Goal: Transaction & Acquisition: Purchase product/service

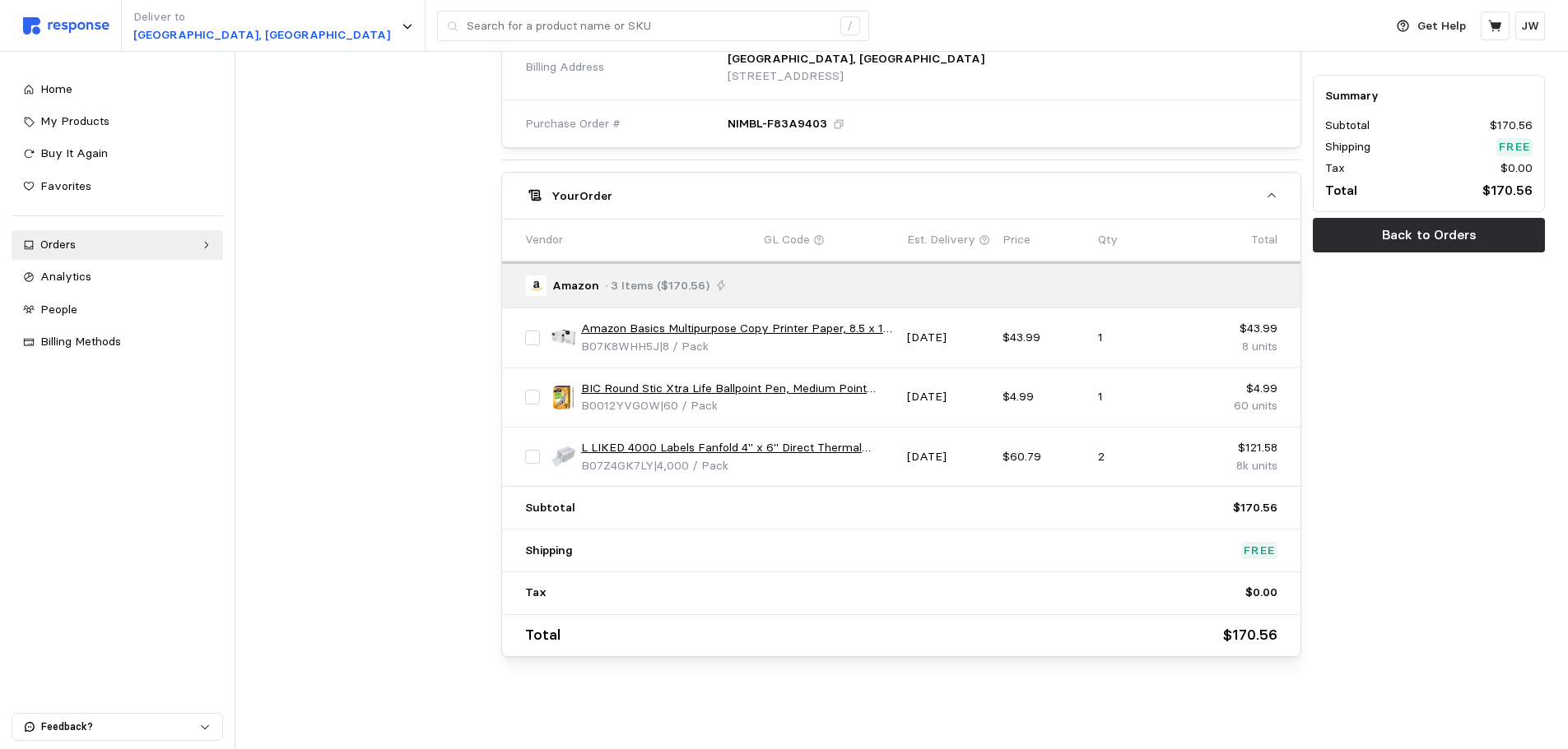
scroll to position [56, 0]
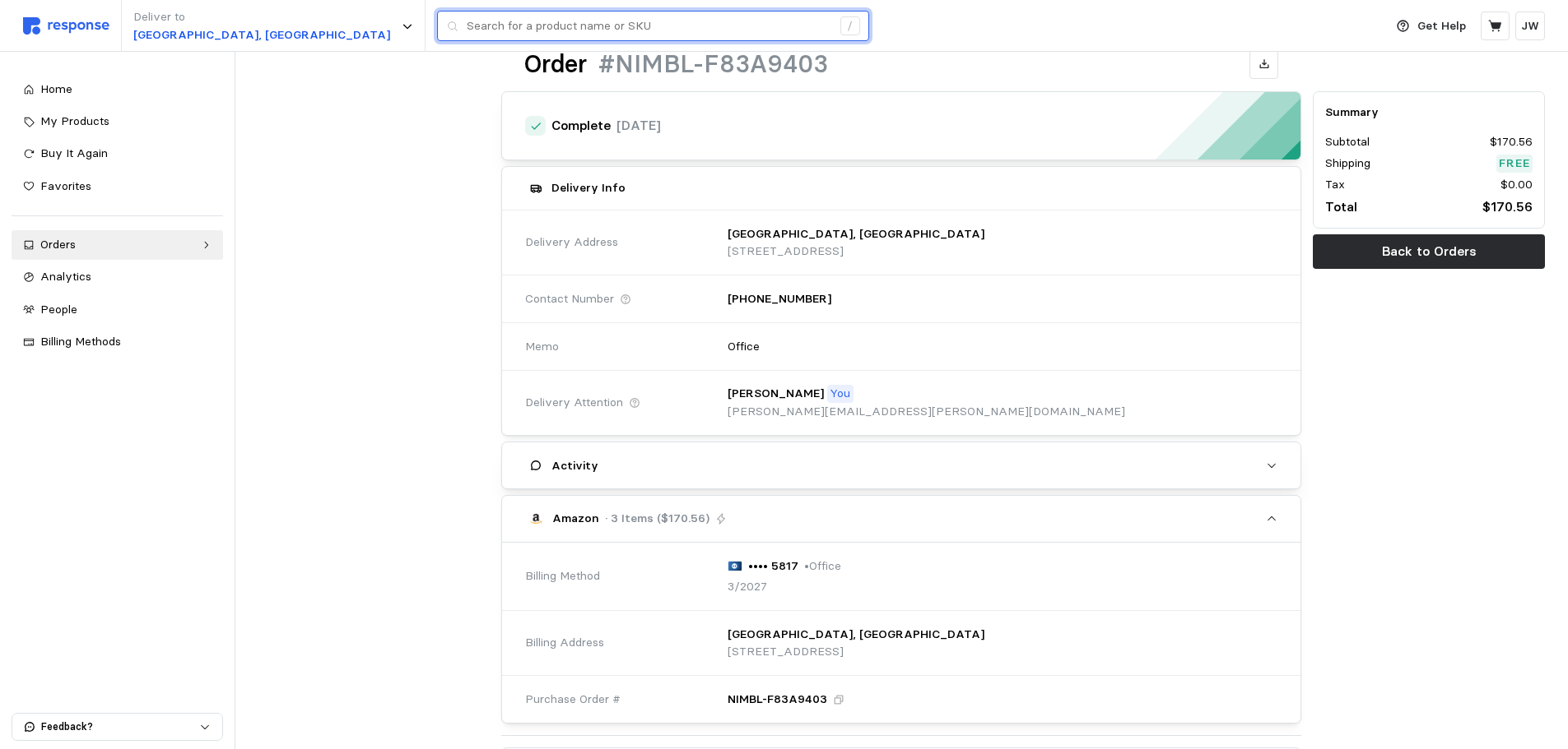
click at [466, 26] on input "text" at bounding box center [649, 26] width 365 height 30
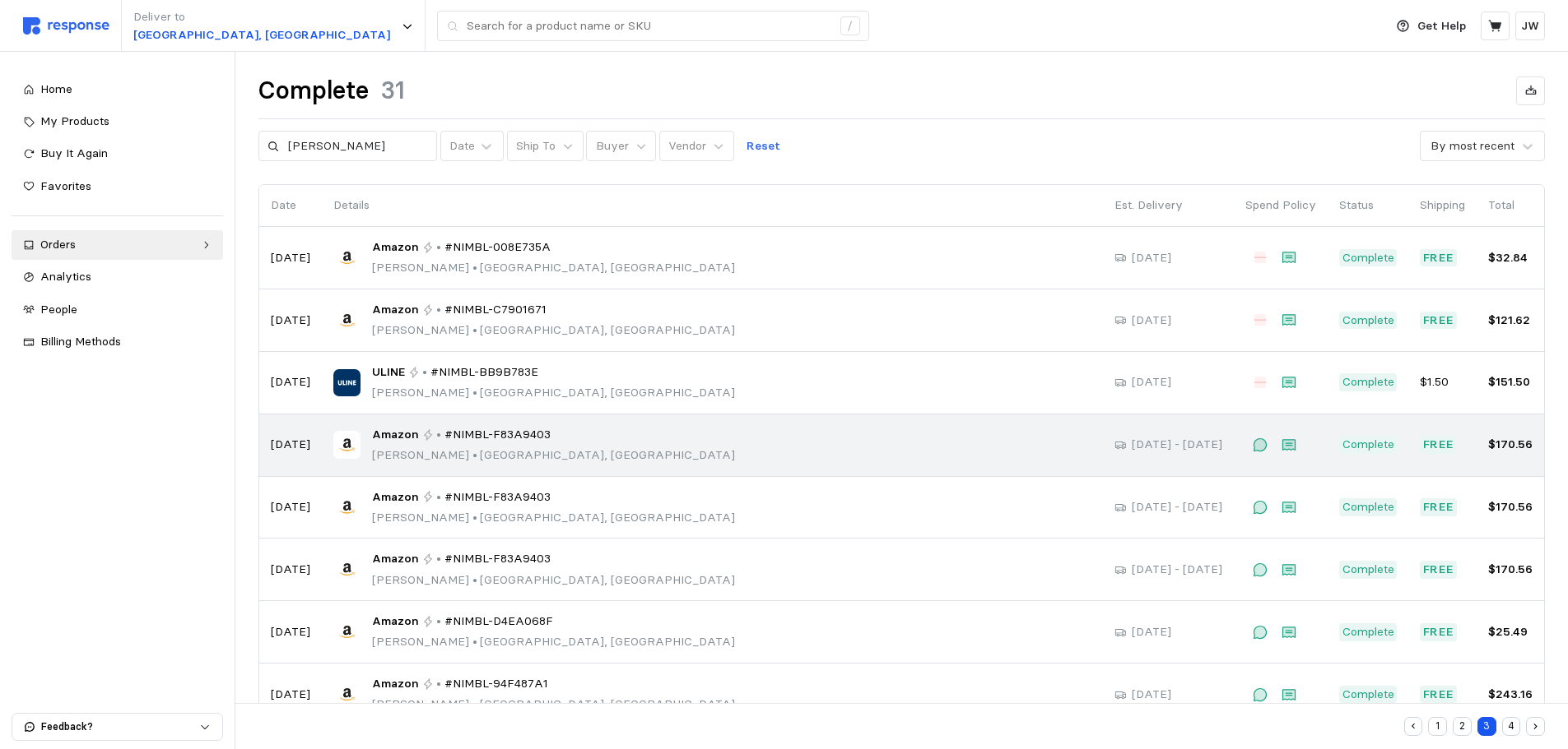
click at [911, 437] on div "Amazon • #NIMBL-F83A9403 Justina Williams • Salt Lake City, UT" at bounding box center [712, 445] width 758 height 38
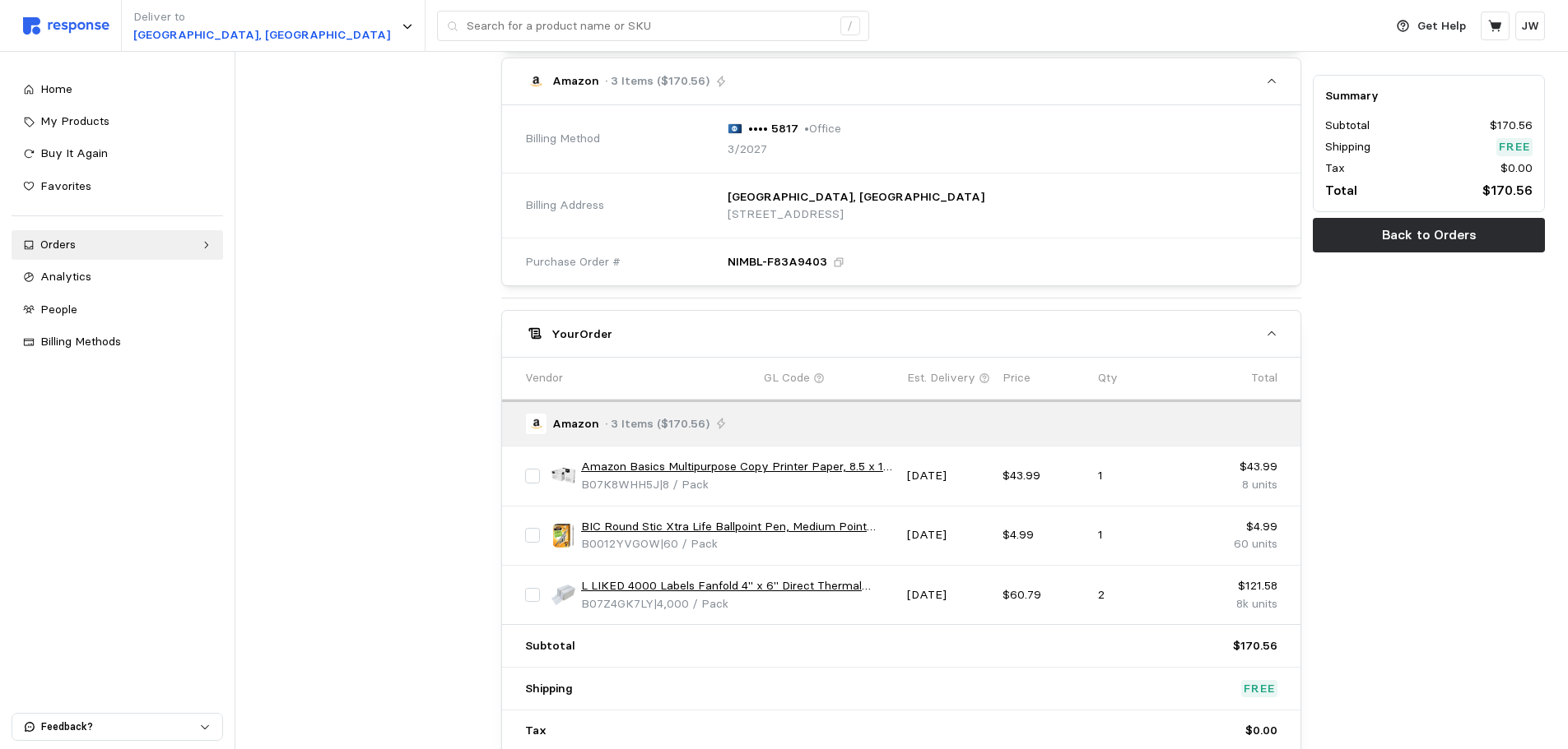
scroll to position [631, 0]
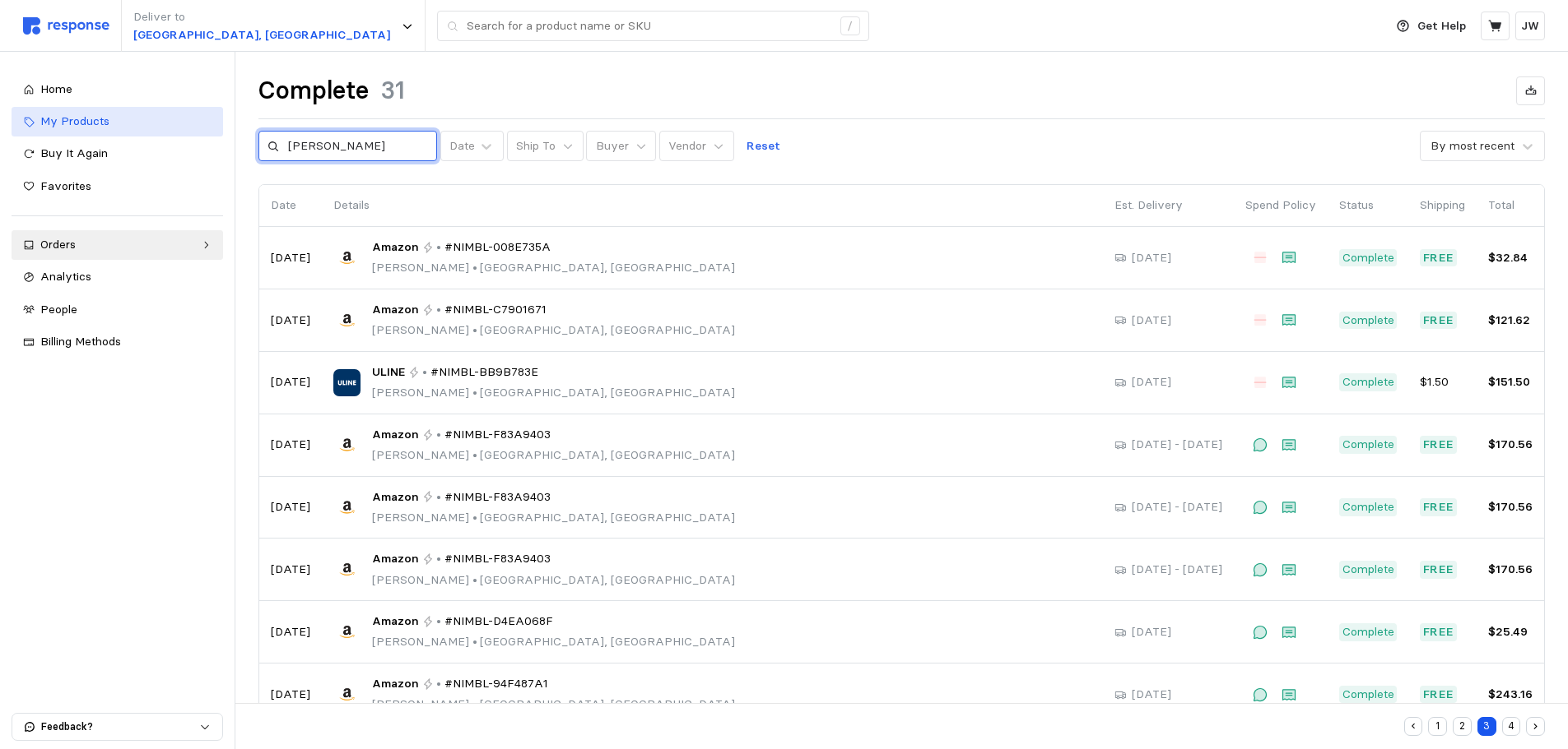
drag, startPoint x: 354, startPoint y: 148, endPoint x: 139, endPoint y: 130, distance: 215.8
click at [292, 149] on input "justina" at bounding box center [358, 146] width 140 height 30
type input "j"
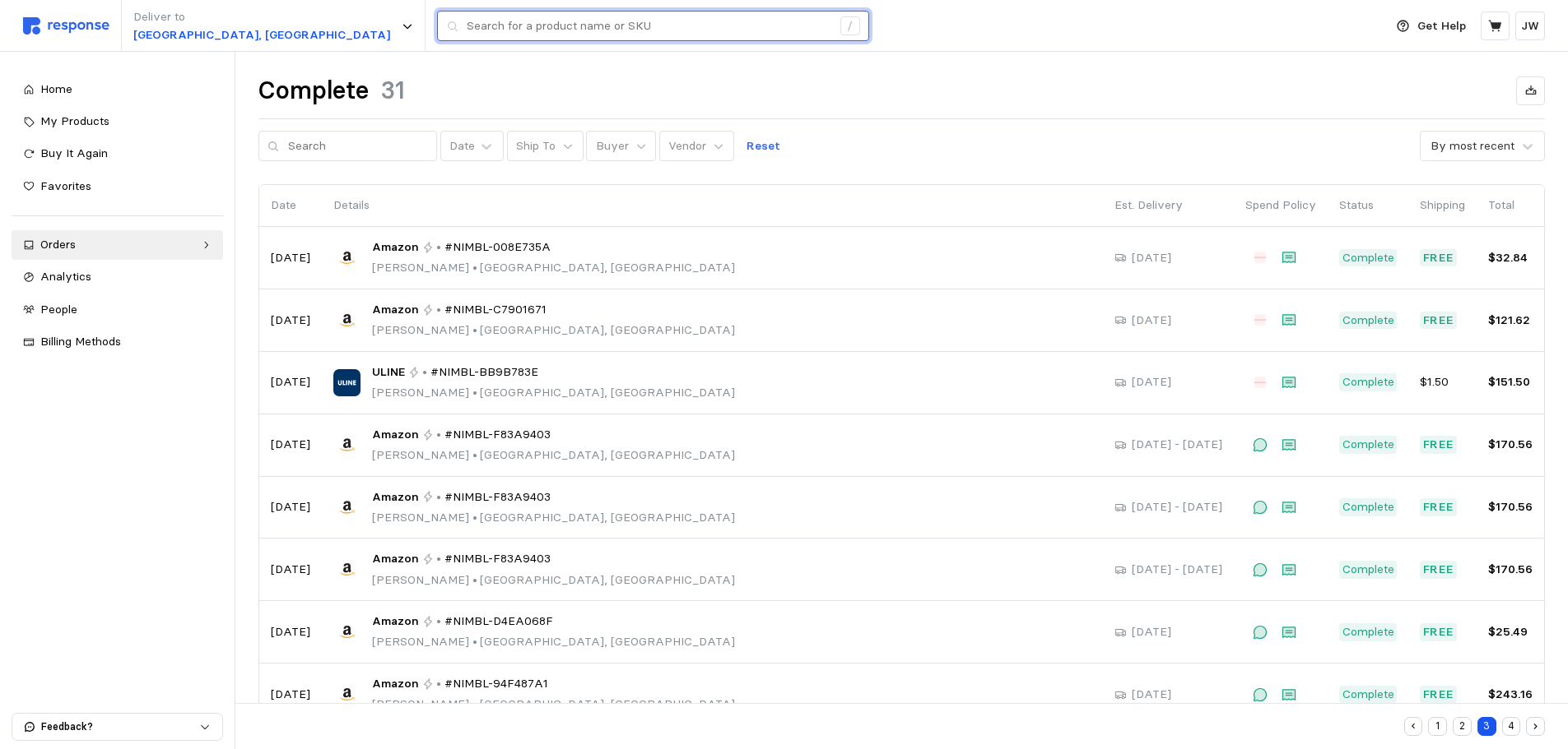
click at [466, 26] on input "text" at bounding box center [649, 26] width 365 height 30
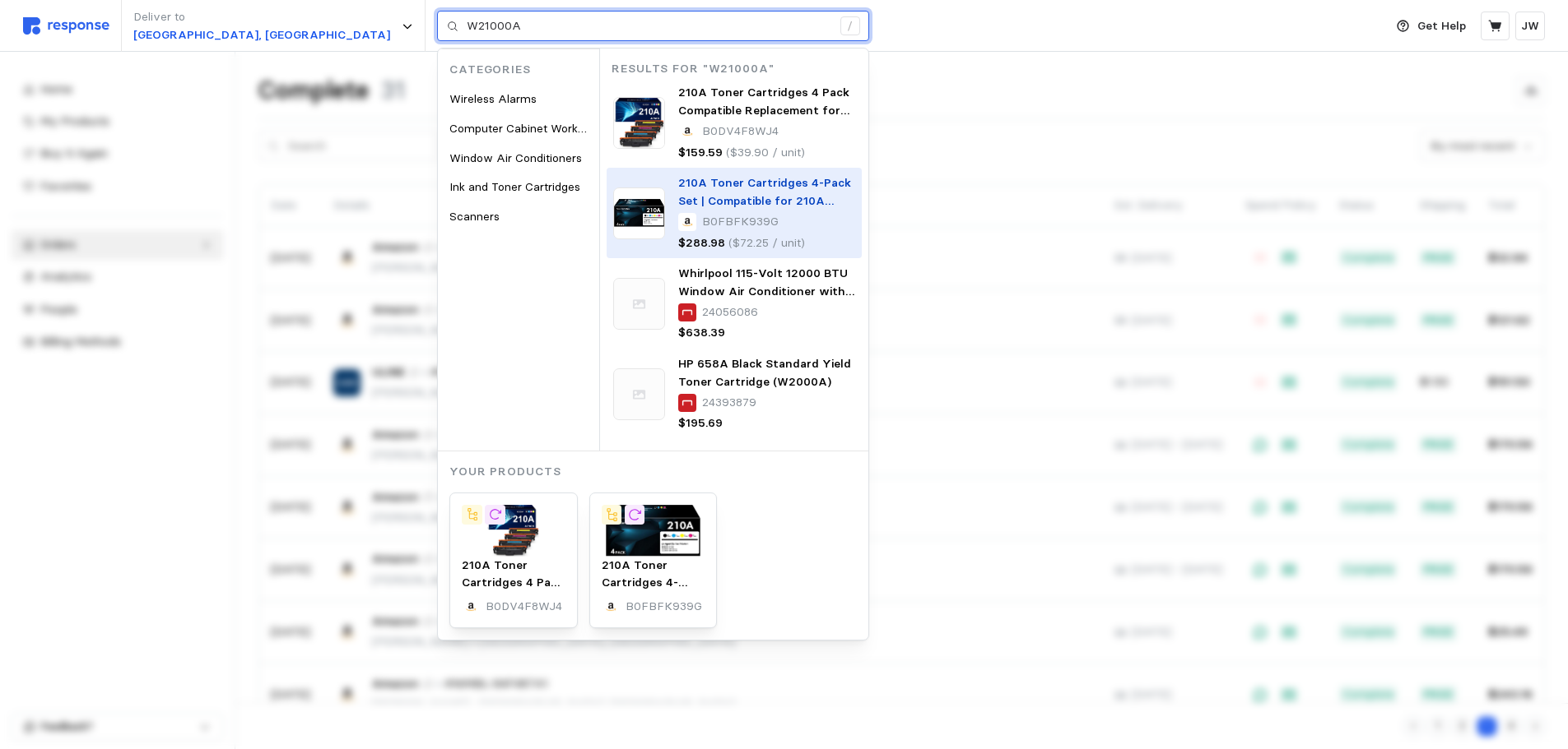
click at [678, 213] on div "210A Toner Cartridges 4-Pack Set | Compatible for 210A W2100A 210X High Yield W…" at bounding box center [767, 213] width 177 height 78
type input "W21000A"
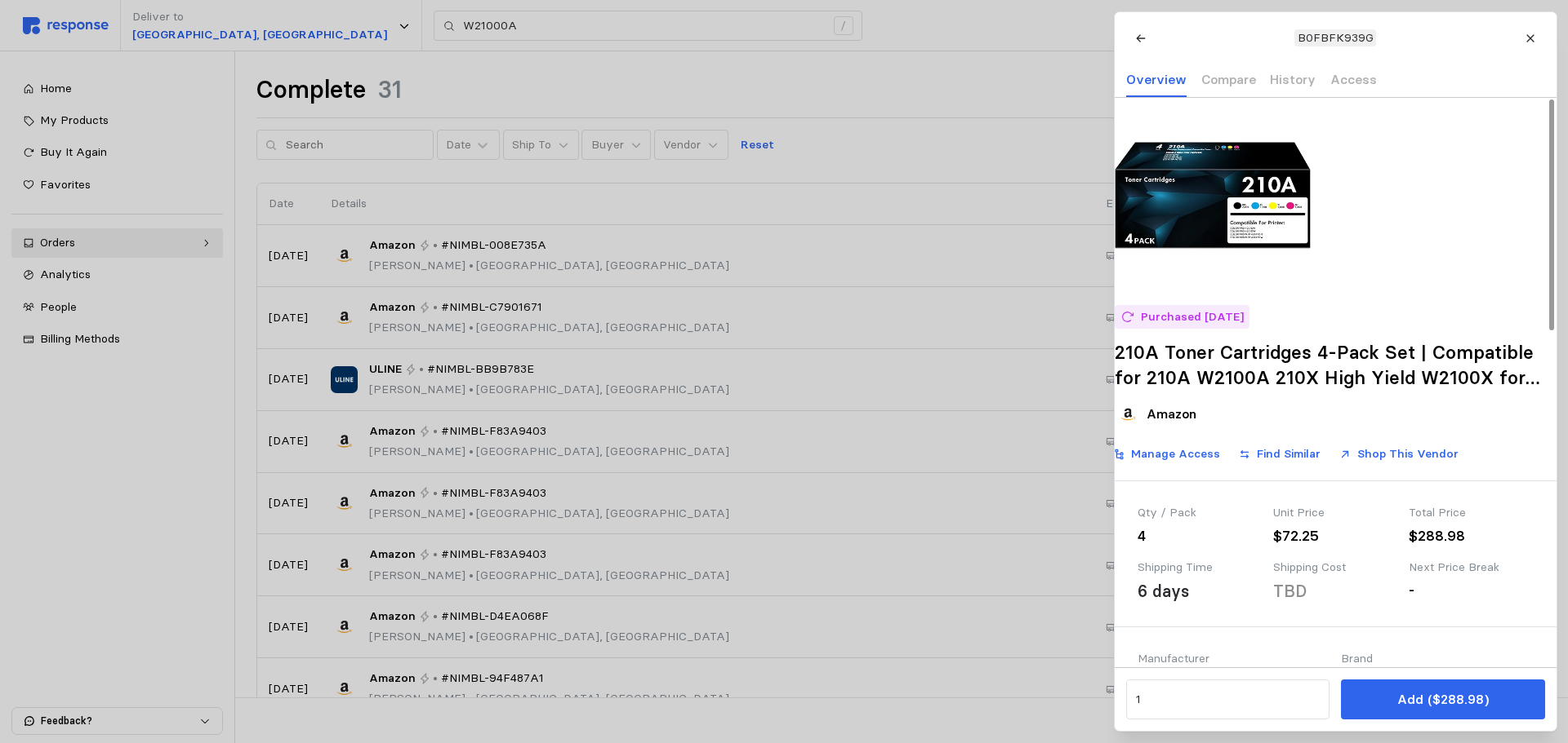
click at [1445, 707] on p "Add ($288.98)" at bounding box center [1442, 700] width 91 height 20
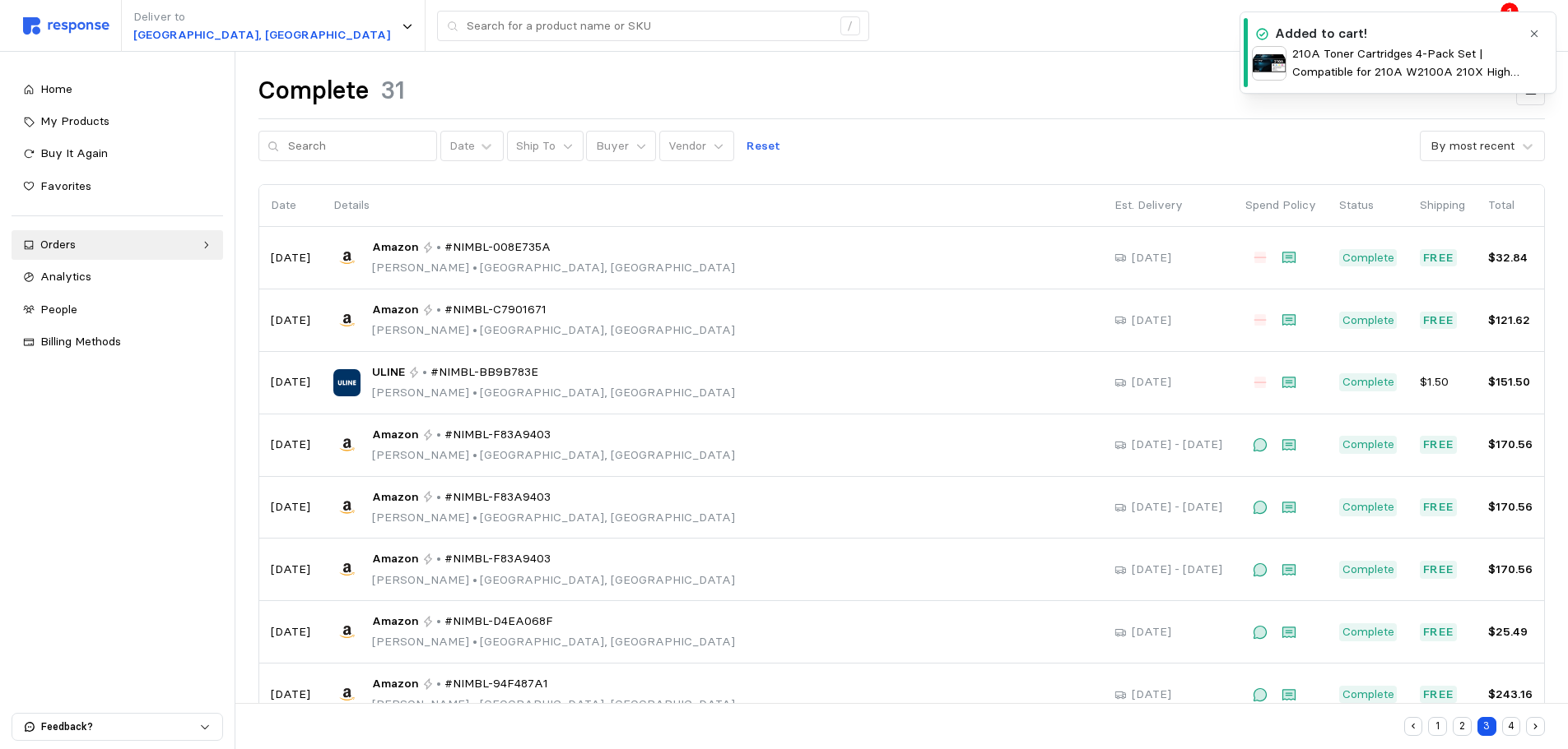
click at [1532, 34] on icon "button" at bounding box center [1535, 34] width 12 height 12
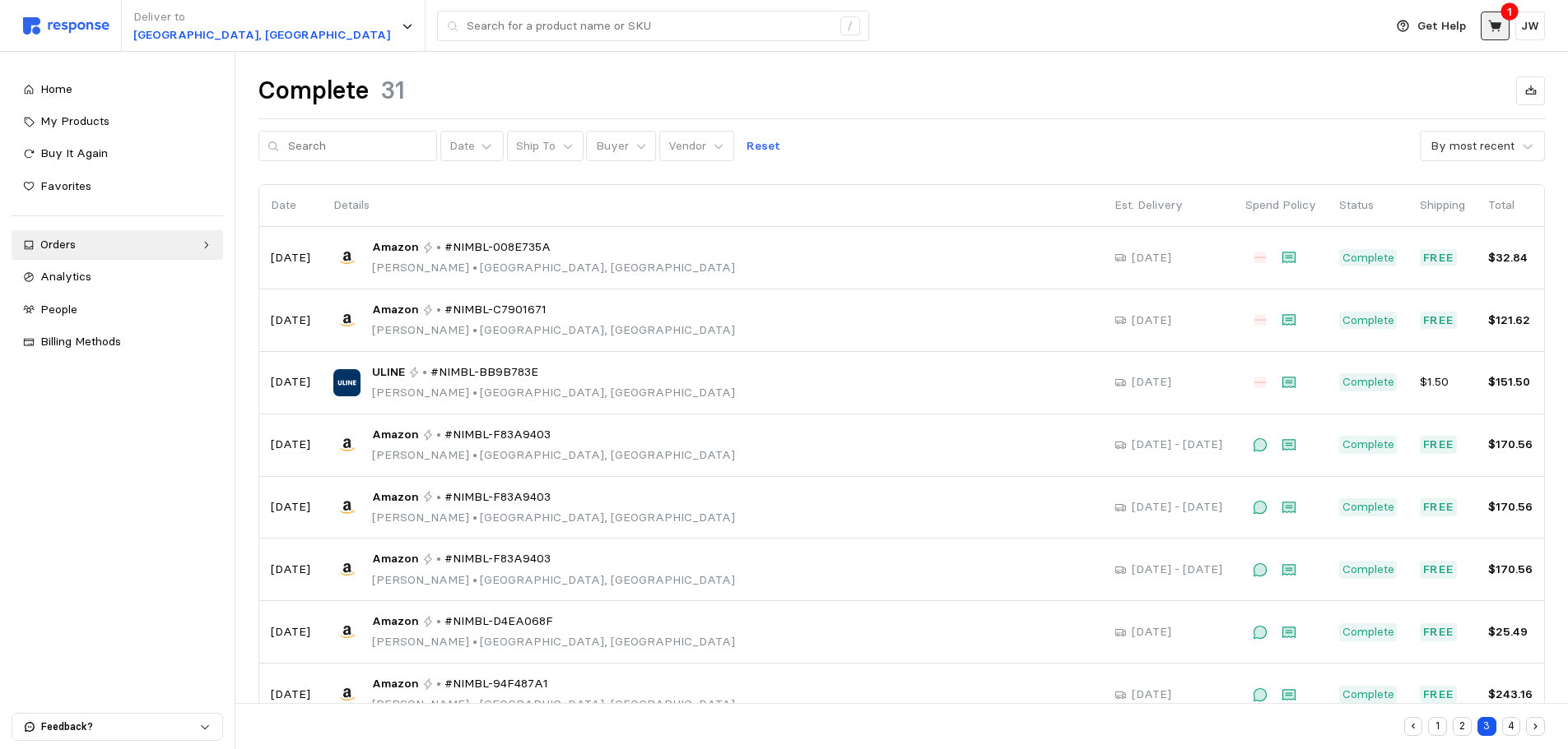
click at [1494, 31] on icon at bounding box center [1494, 26] width 13 height 12
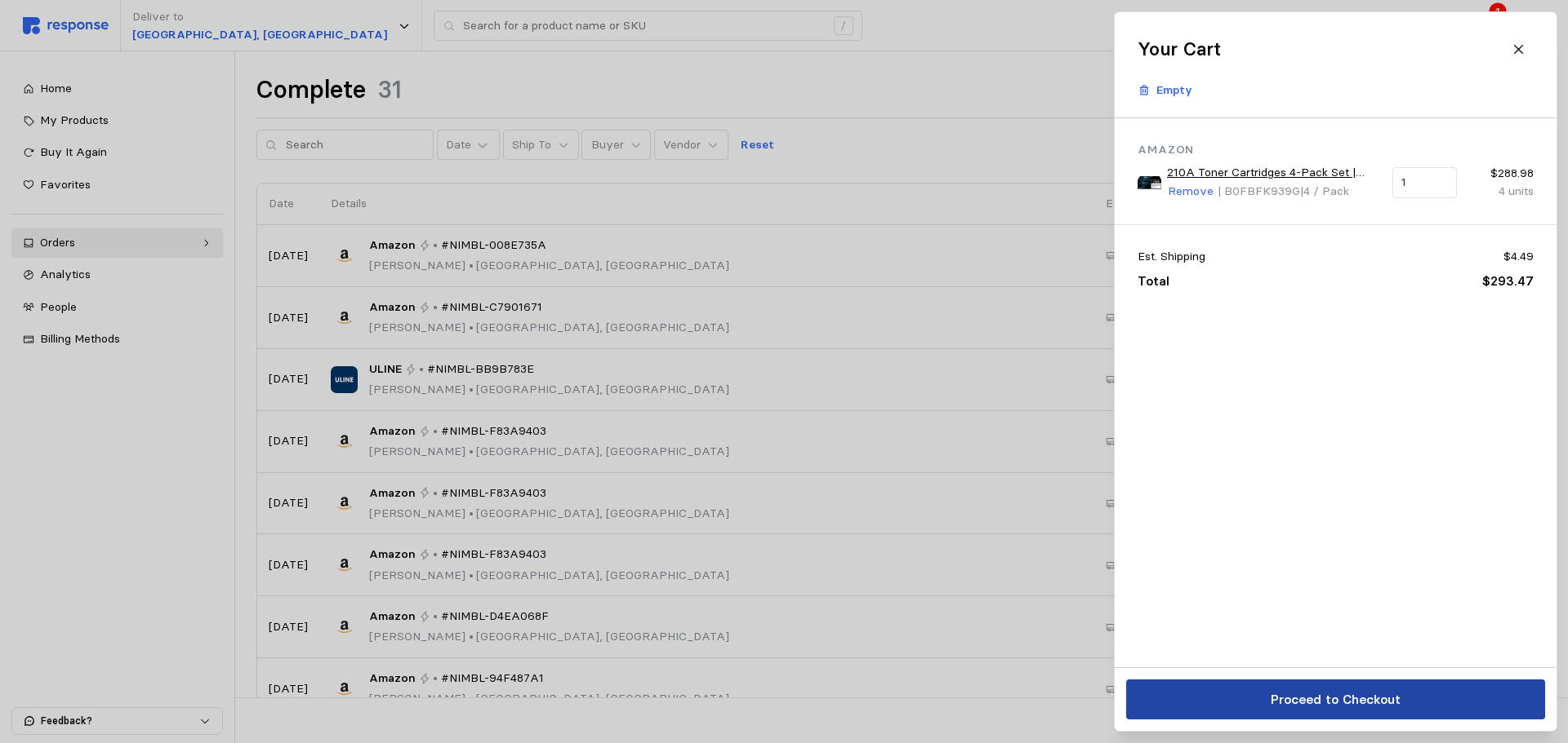
click at [1302, 696] on p "Proceed to Checkout" at bounding box center [1334, 700] width 129 height 20
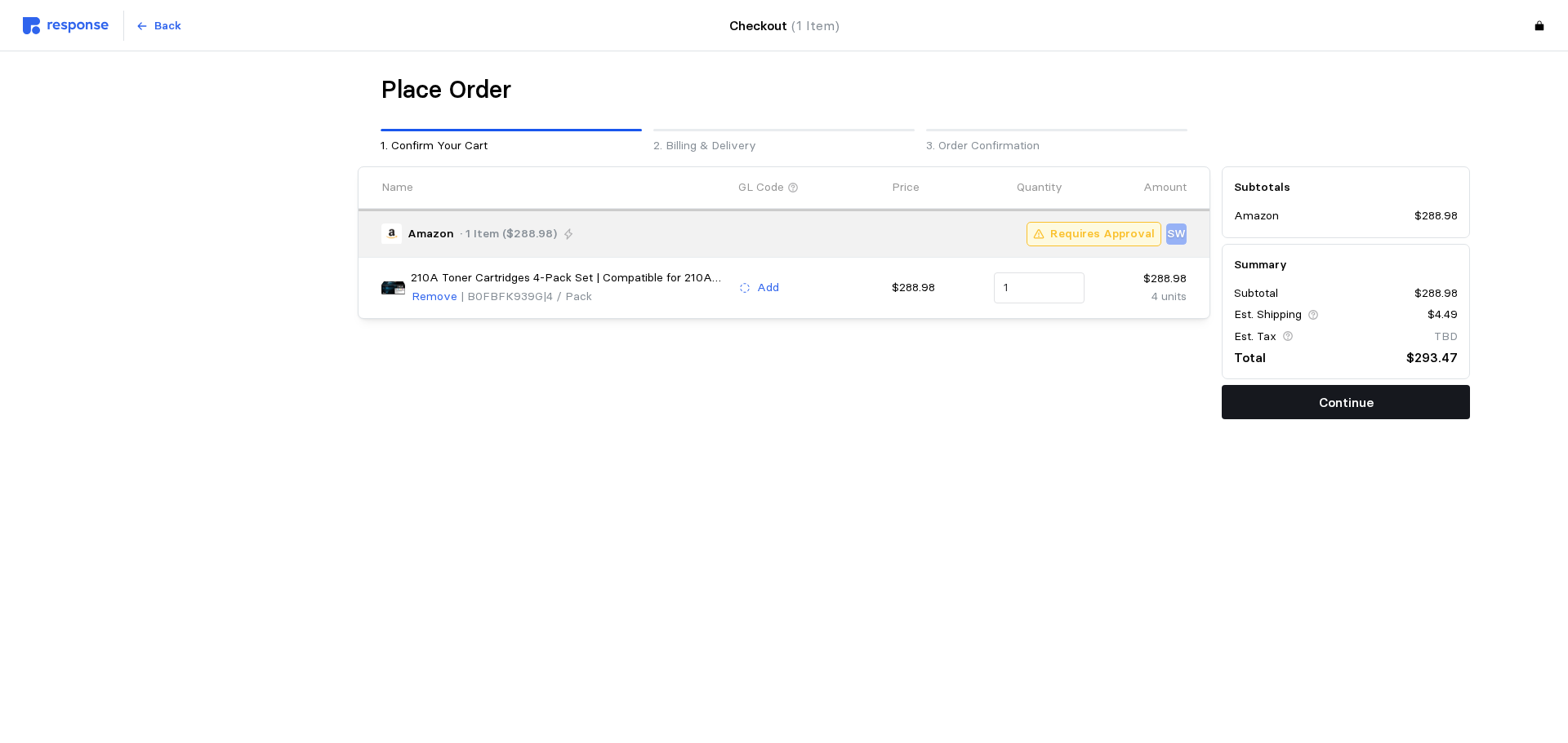
click at [1352, 405] on p "Continue" at bounding box center [1346, 402] width 55 height 20
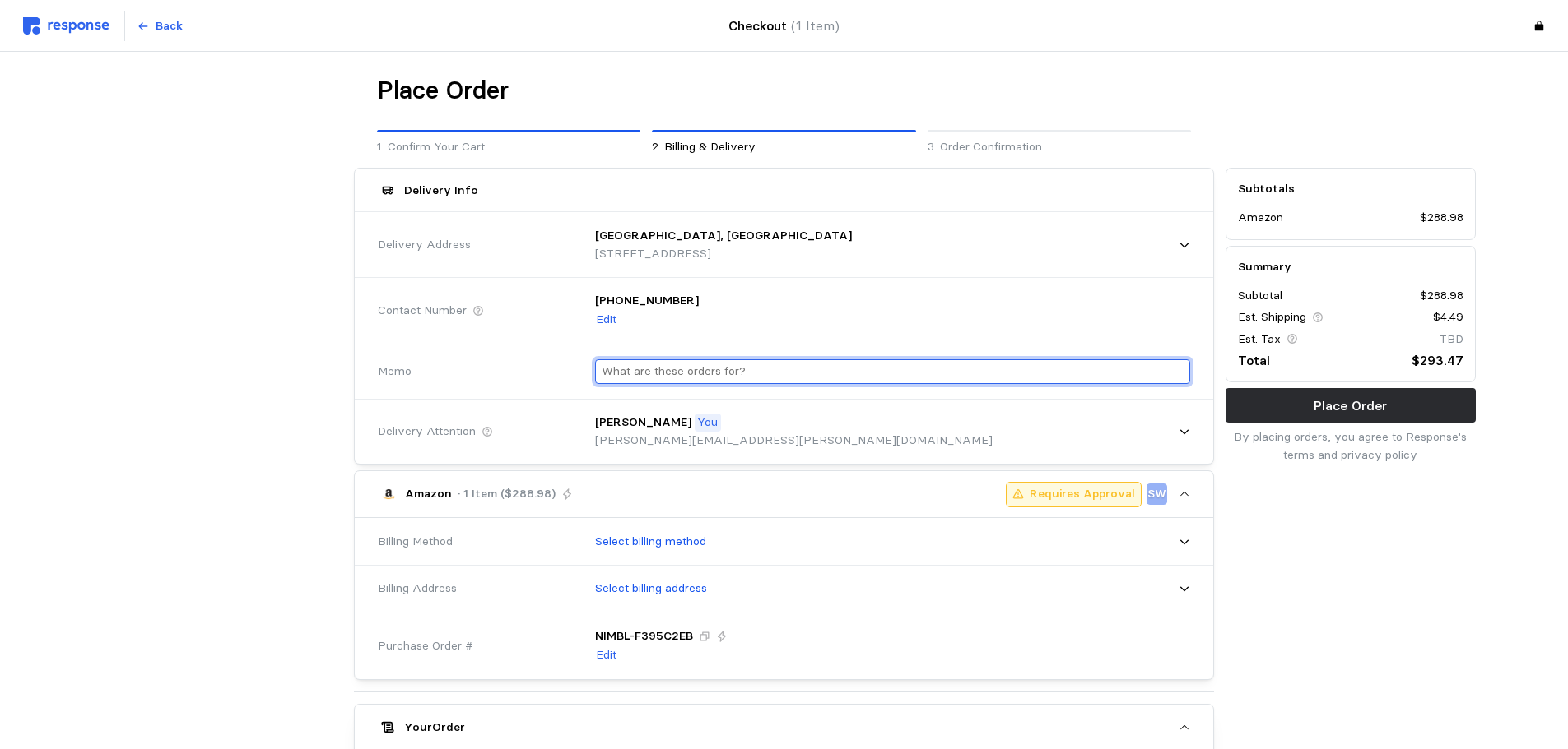
click at [671, 377] on input "text" at bounding box center [893, 372] width 582 height 24
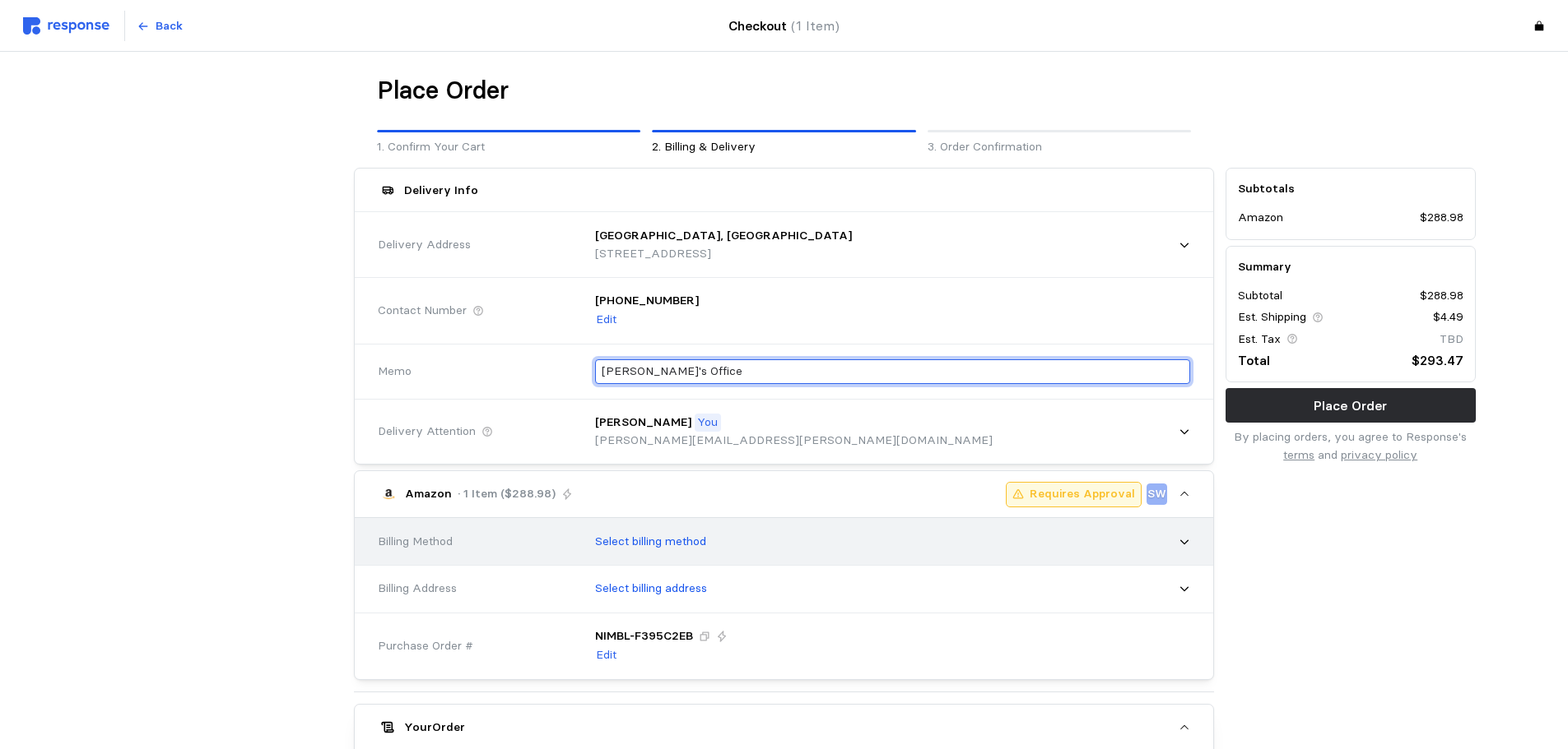
type input "Justina's Office"
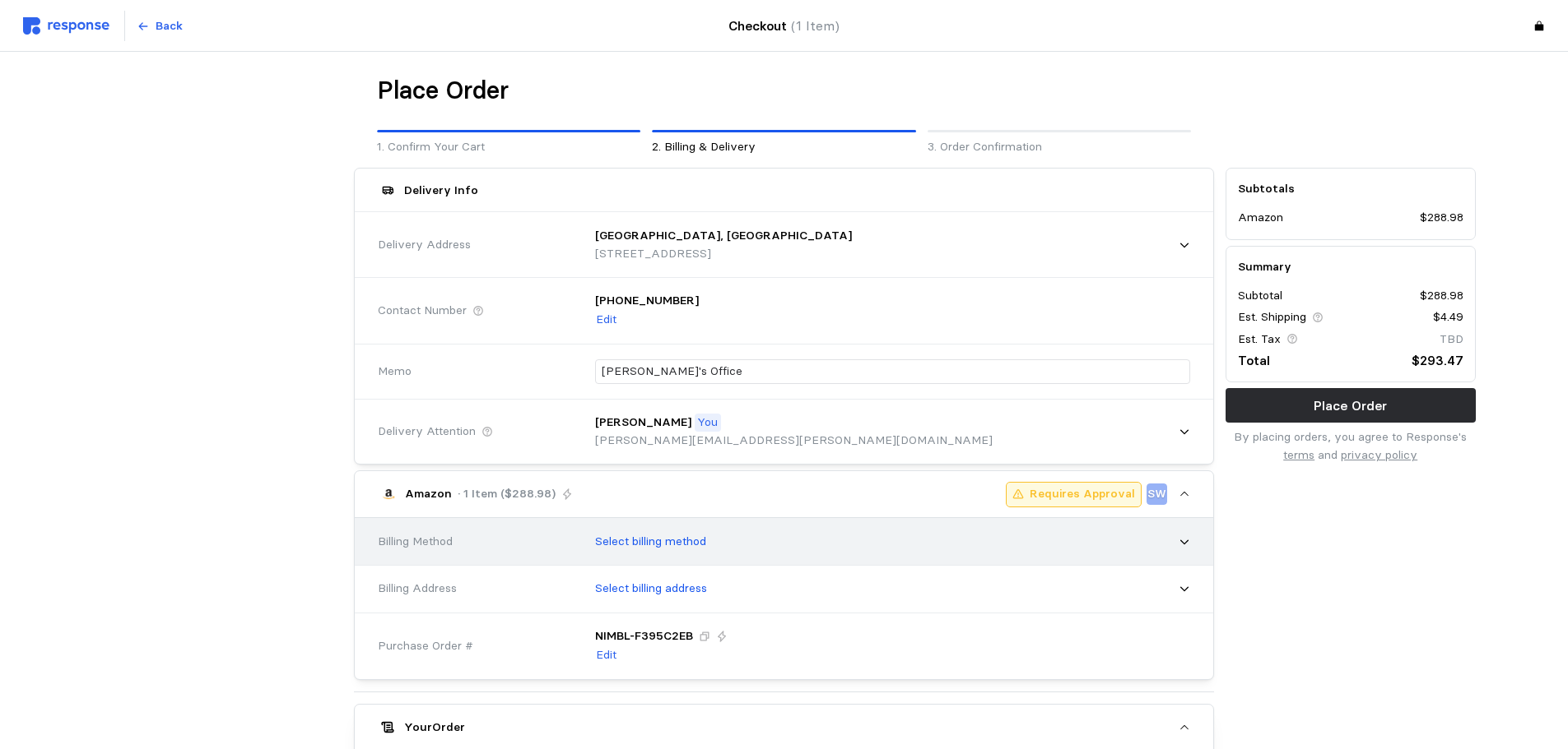
click at [683, 544] on p "Select billing method" at bounding box center [651, 542] width 111 height 18
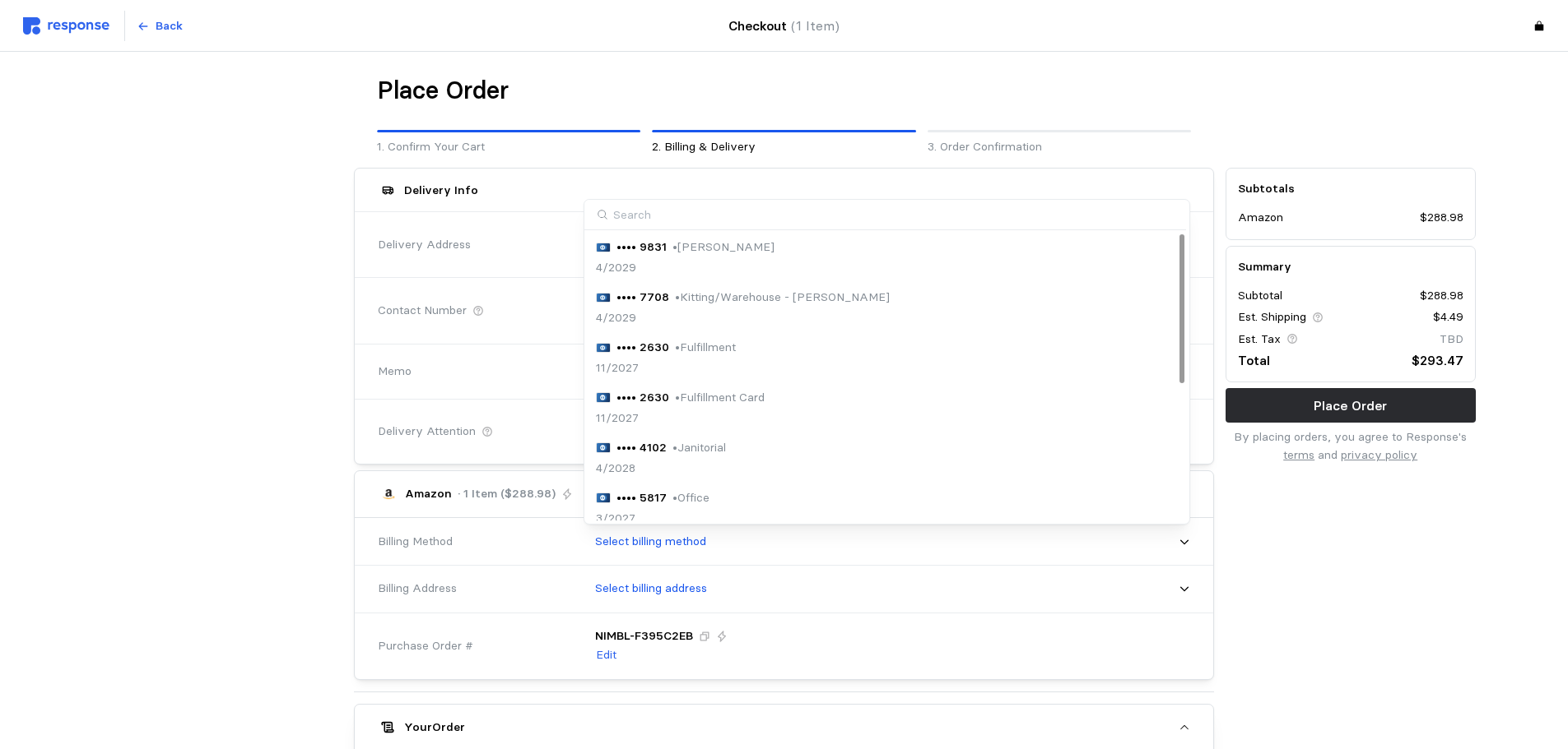
click at [1283, 548] on div "Subtotals Amazon $288.98 Summary Subtotal $288.98 Est. Shipping $4.49 Est. Tax …" at bounding box center [1351, 619] width 262 height 915
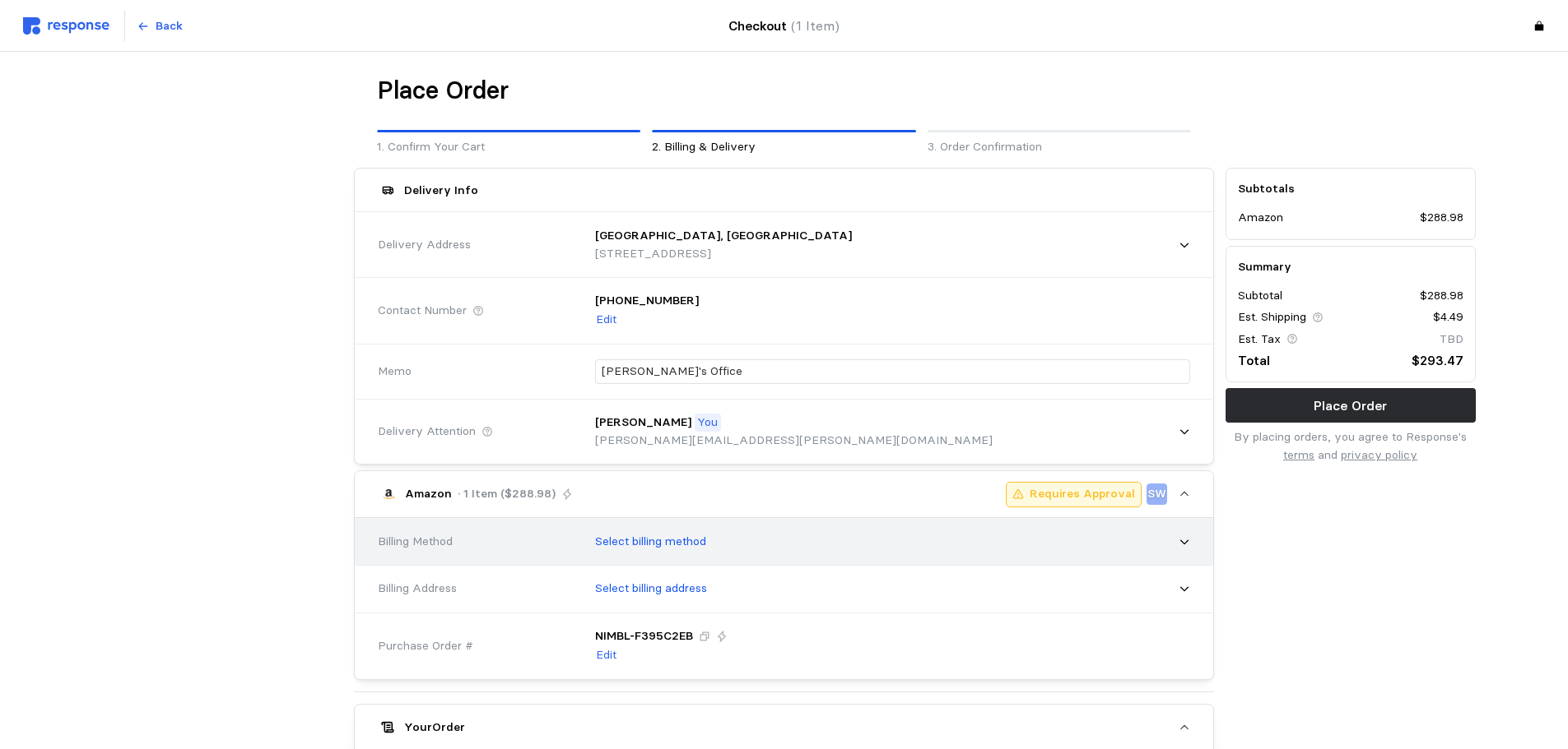
click at [1179, 549] on div "Select billing method" at bounding box center [887, 542] width 607 height 41
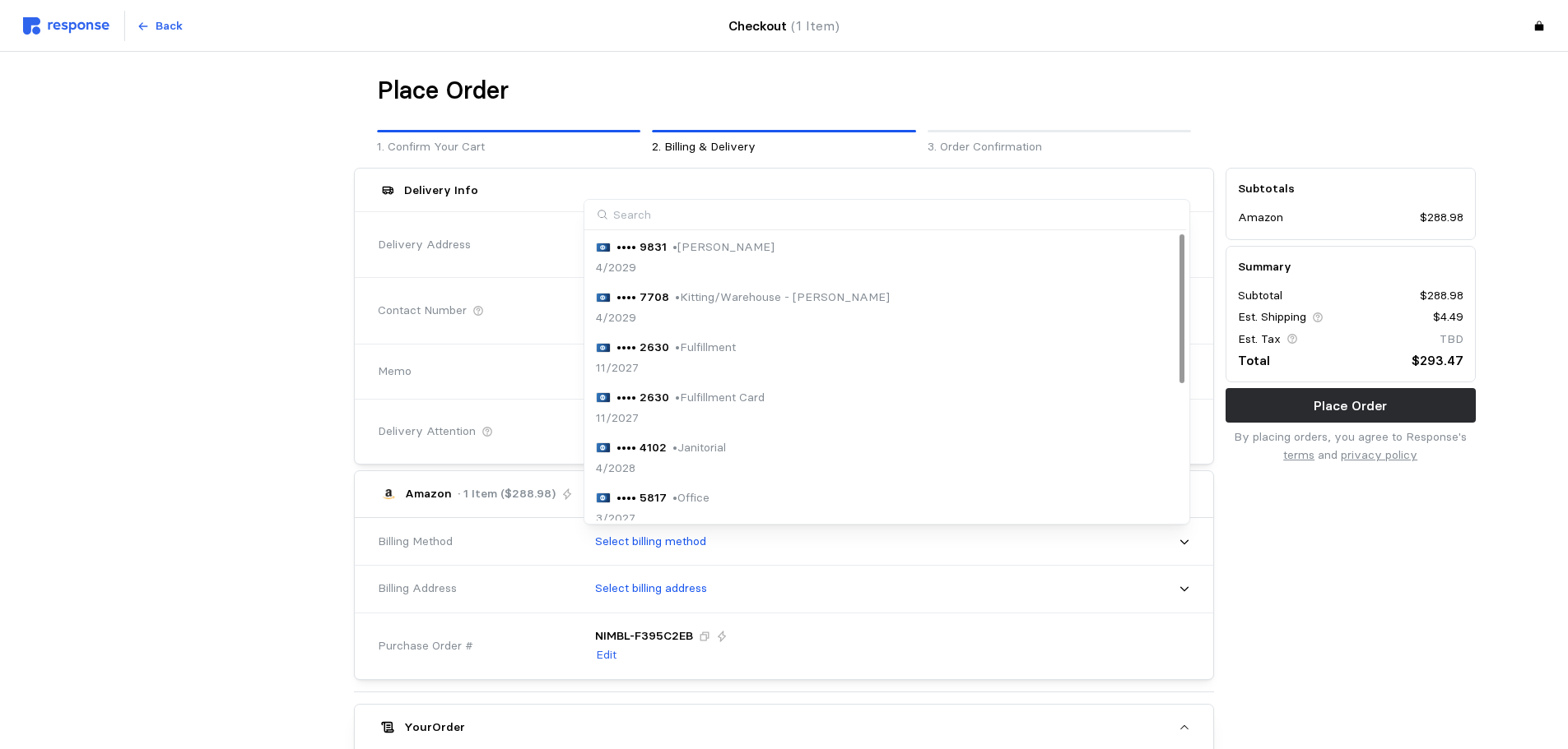
drag, startPoint x: 1434, startPoint y: 581, endPoint x: 1412, endPoint y: 572, distance: 23.8
click at [1432, 581] on div "Subtotals Amazon $288.98 Summary Subtotal $288.98 Est. Shipping $4.49 Est. Tax …" at bounding box center [1351, 619] width 262 height 915
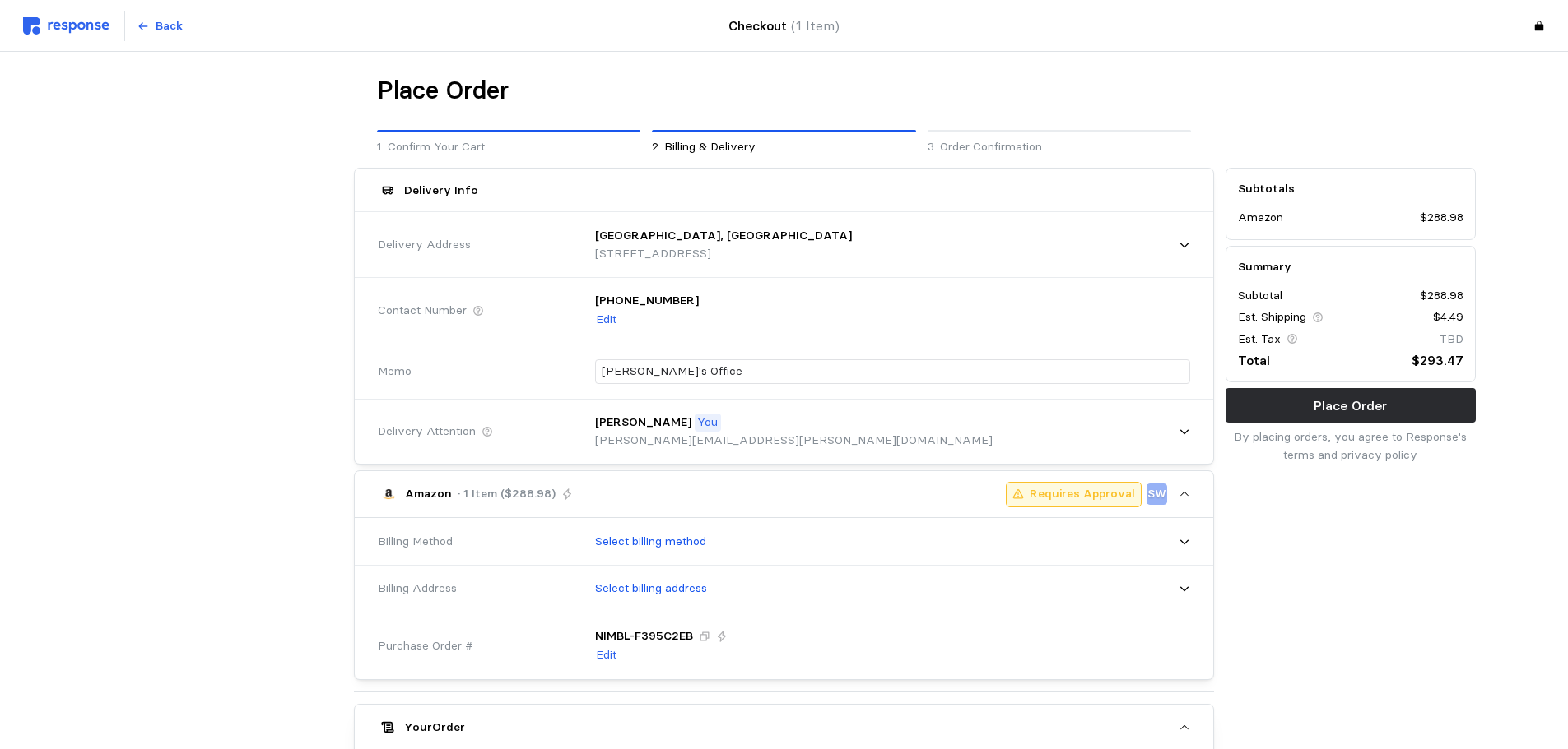
click at [1535, 22] on icon at bounding box center [1540, 26] width 12 height 12
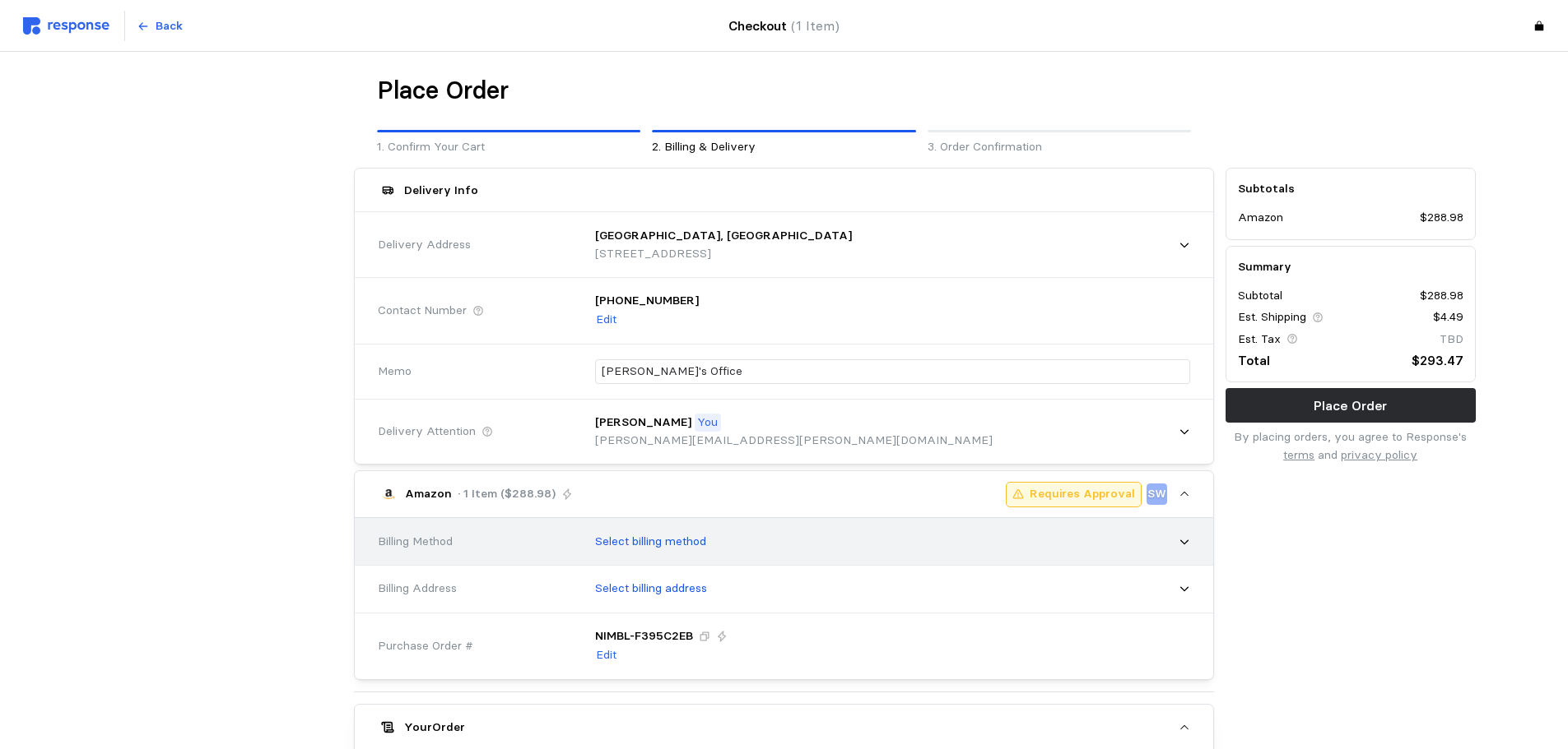
click at [689, 537] on p "Select billing method" at bounding box center [651, 542] width 111 height 18
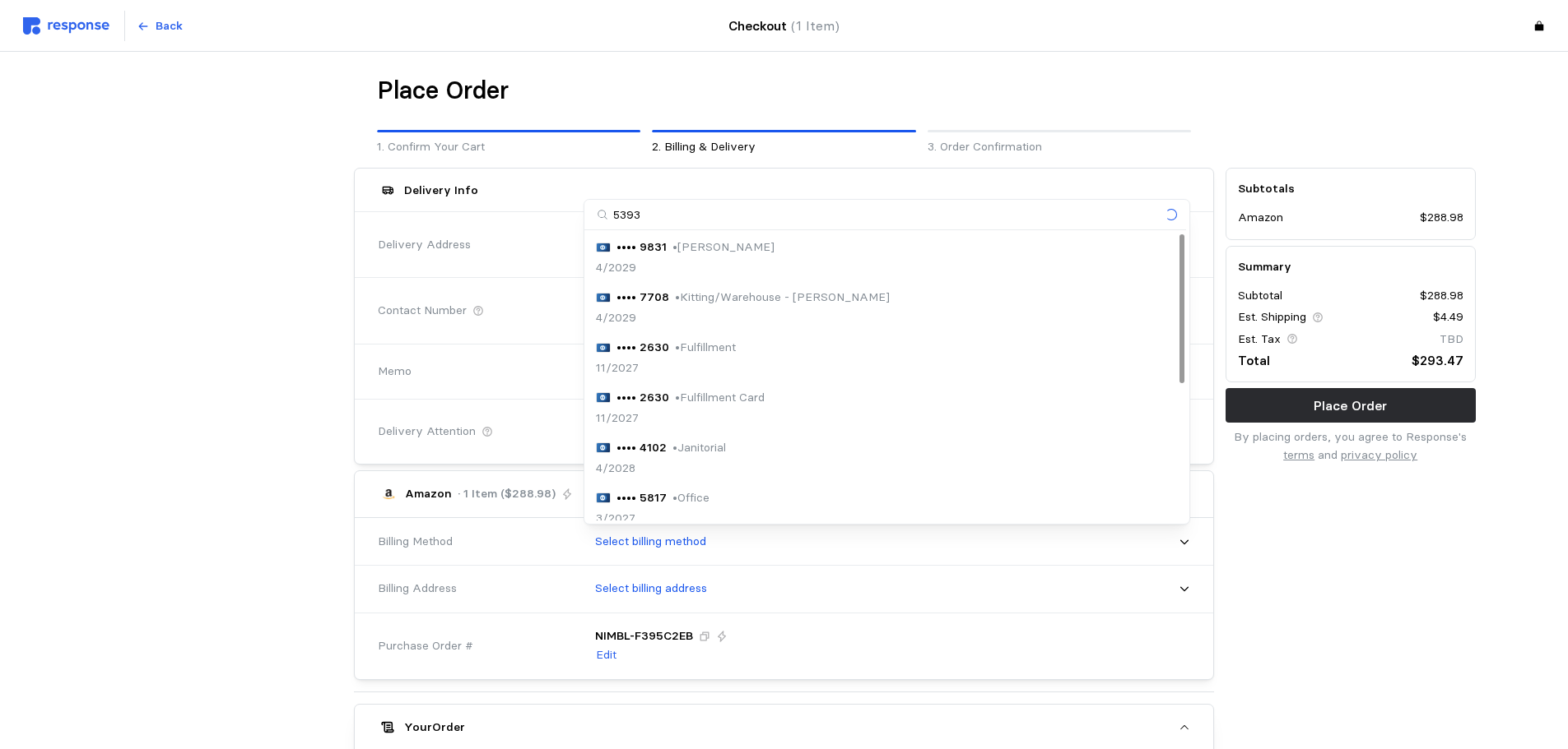
type input "5393"
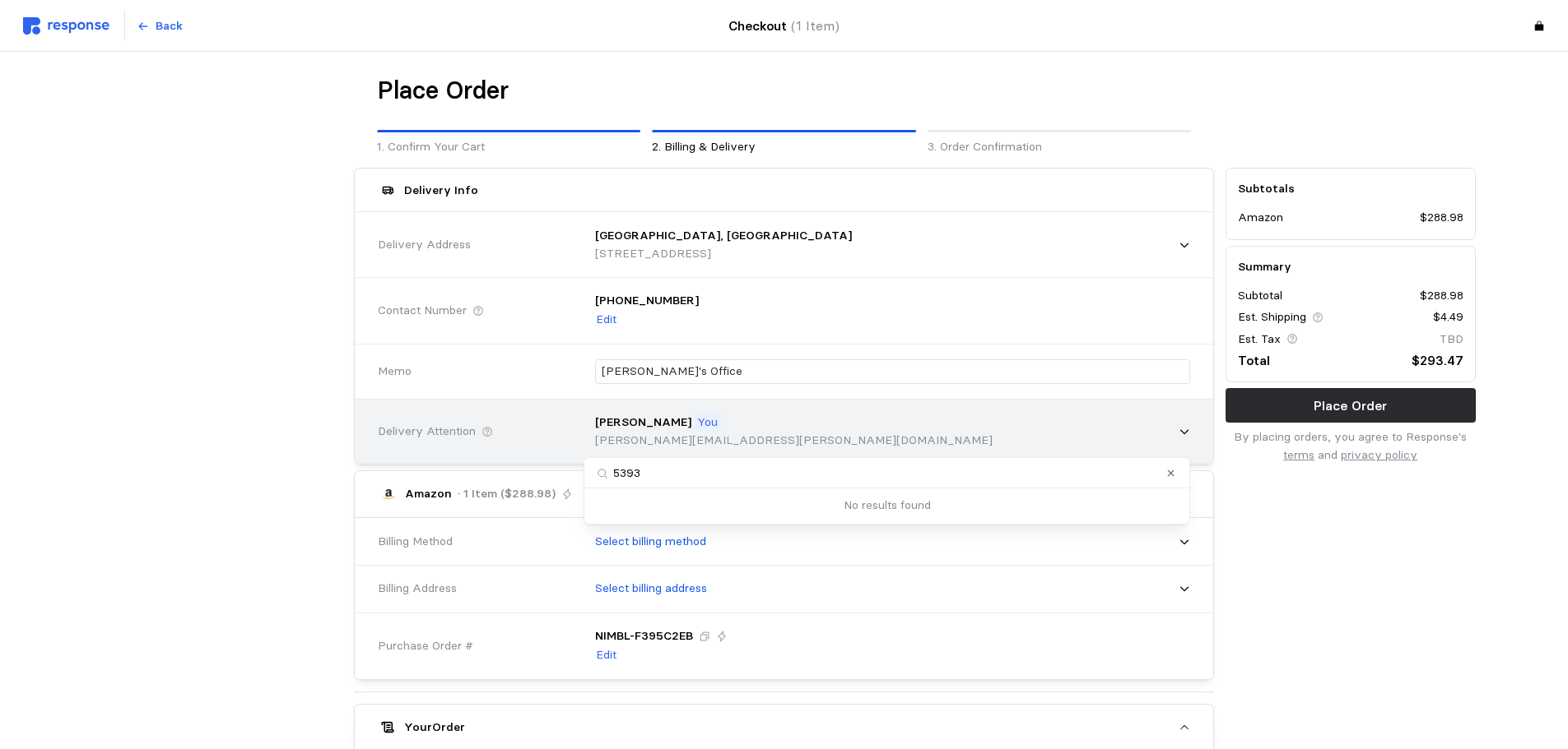
drag, startPoint x: 602, startPoint y: 471, endPoint x: 492, endPoint y: 463, distance: 110.3
click at [570, 470] on body "Back Checkout (1 Item) Place Order 1. Confirm Your Cart 2. Billing & Delivery 3…" at bounding box center [784, 581] width 1568 height 1162
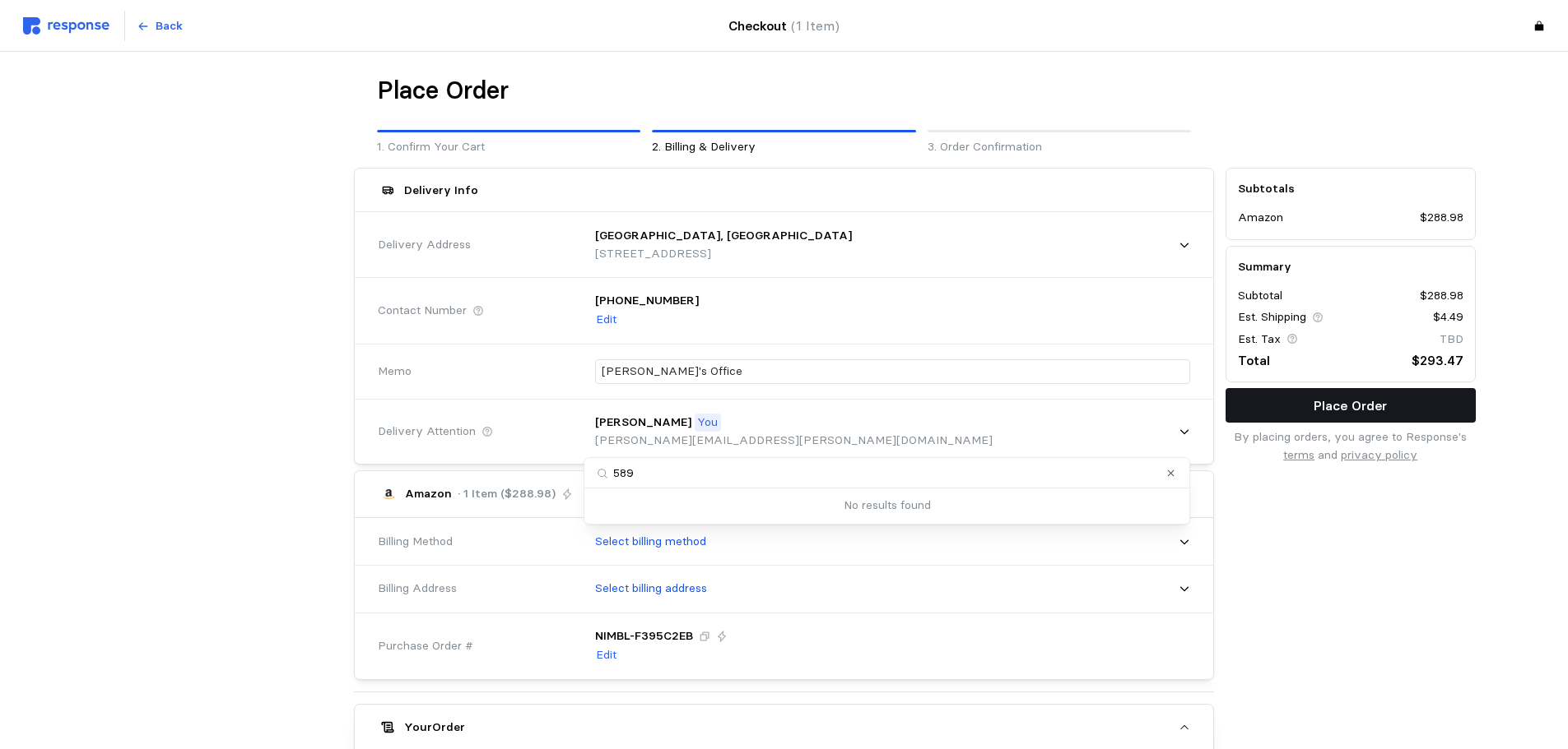
type input "5893"
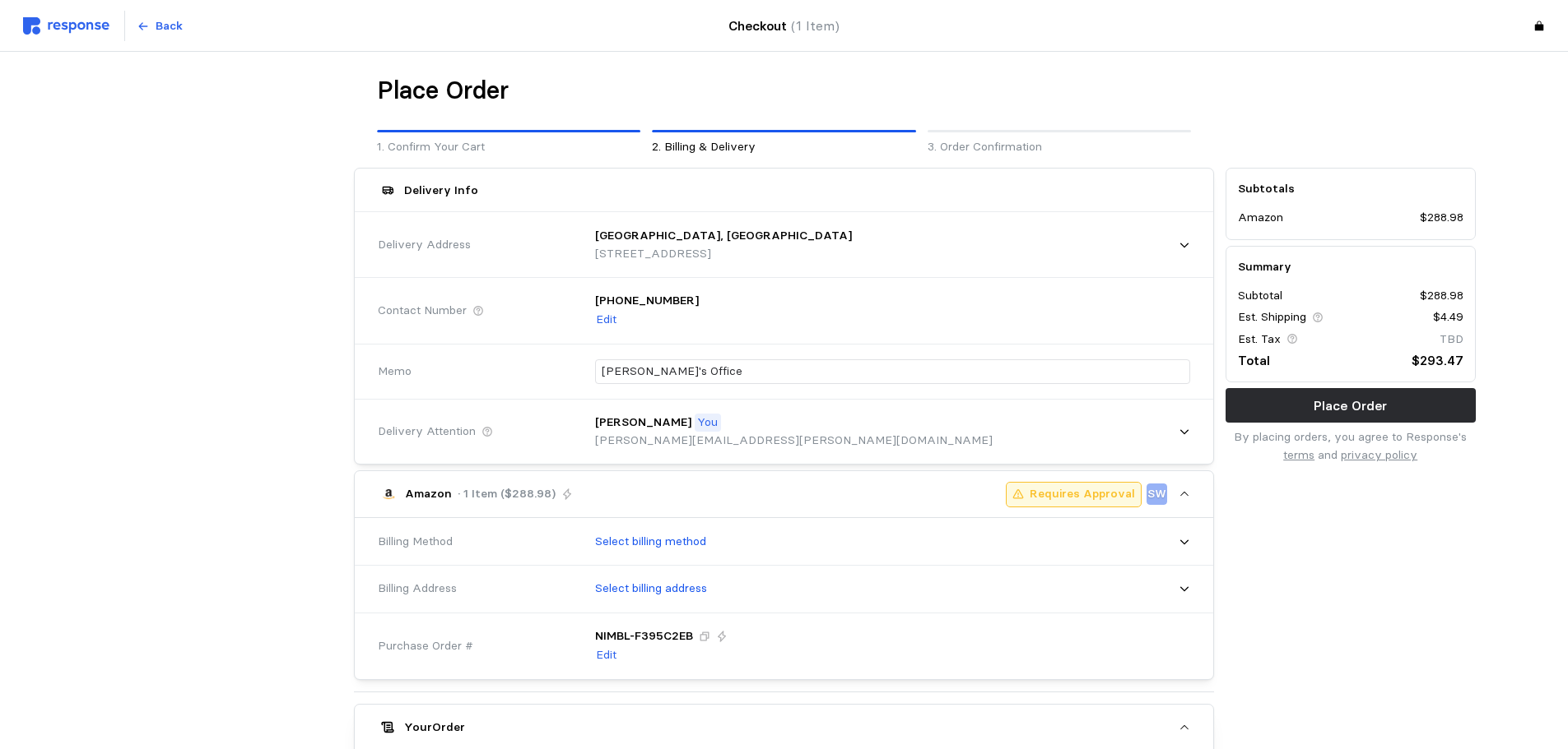
click at [1297, 549] on div "Subtotals Amazon $288.98 Summary Subtotal $288.98 Est. Shipping $4.49 Est. Tax …" at bounding box center [1351, 619] width 262 height 915
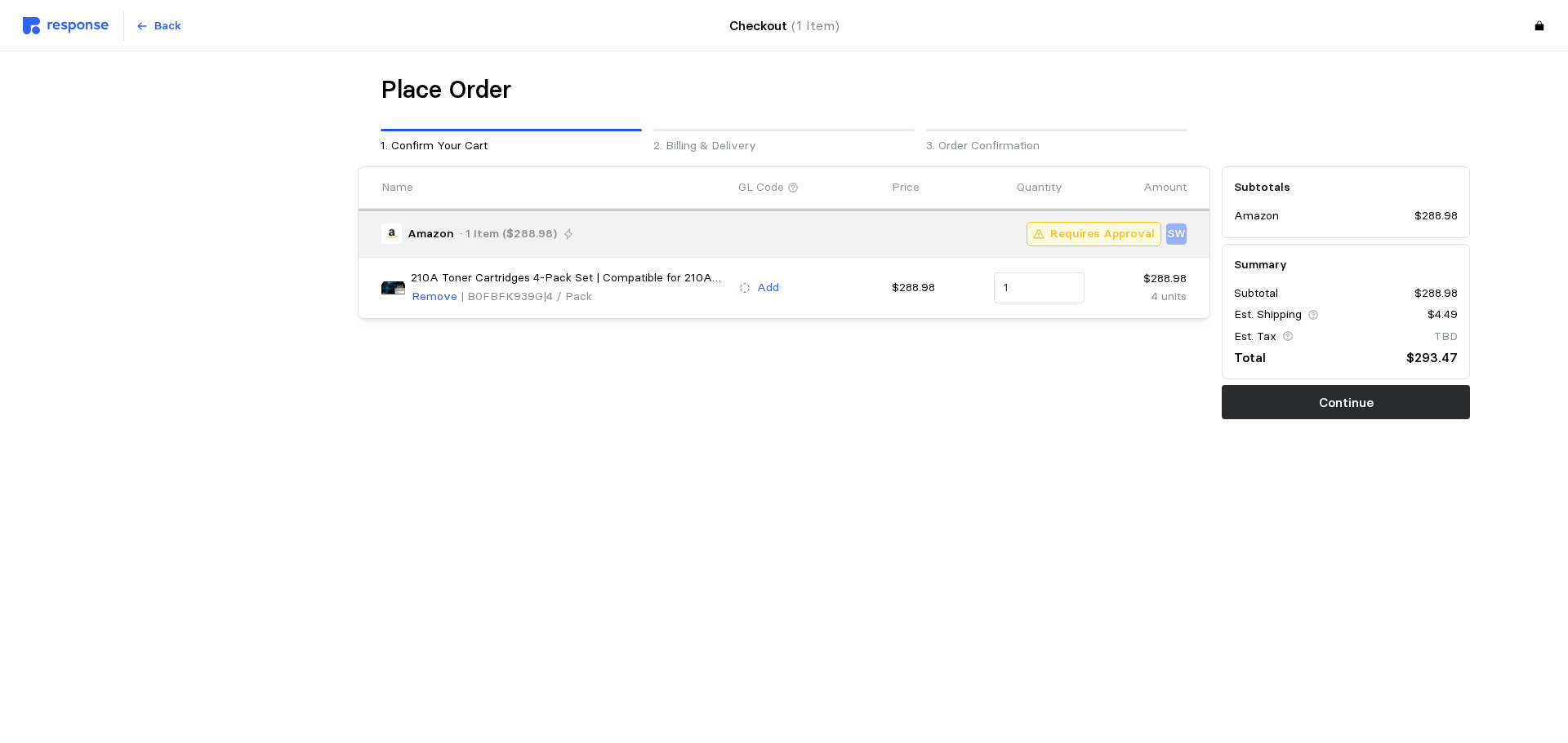
drag, startPoint x: 1289, startPoint y: 400, endPoint x: 1552, endPoint y: 396, distance: 263.0
click at [1290, 402] on button "Continue" at bounding box center [1345, 402] width 248 height 35
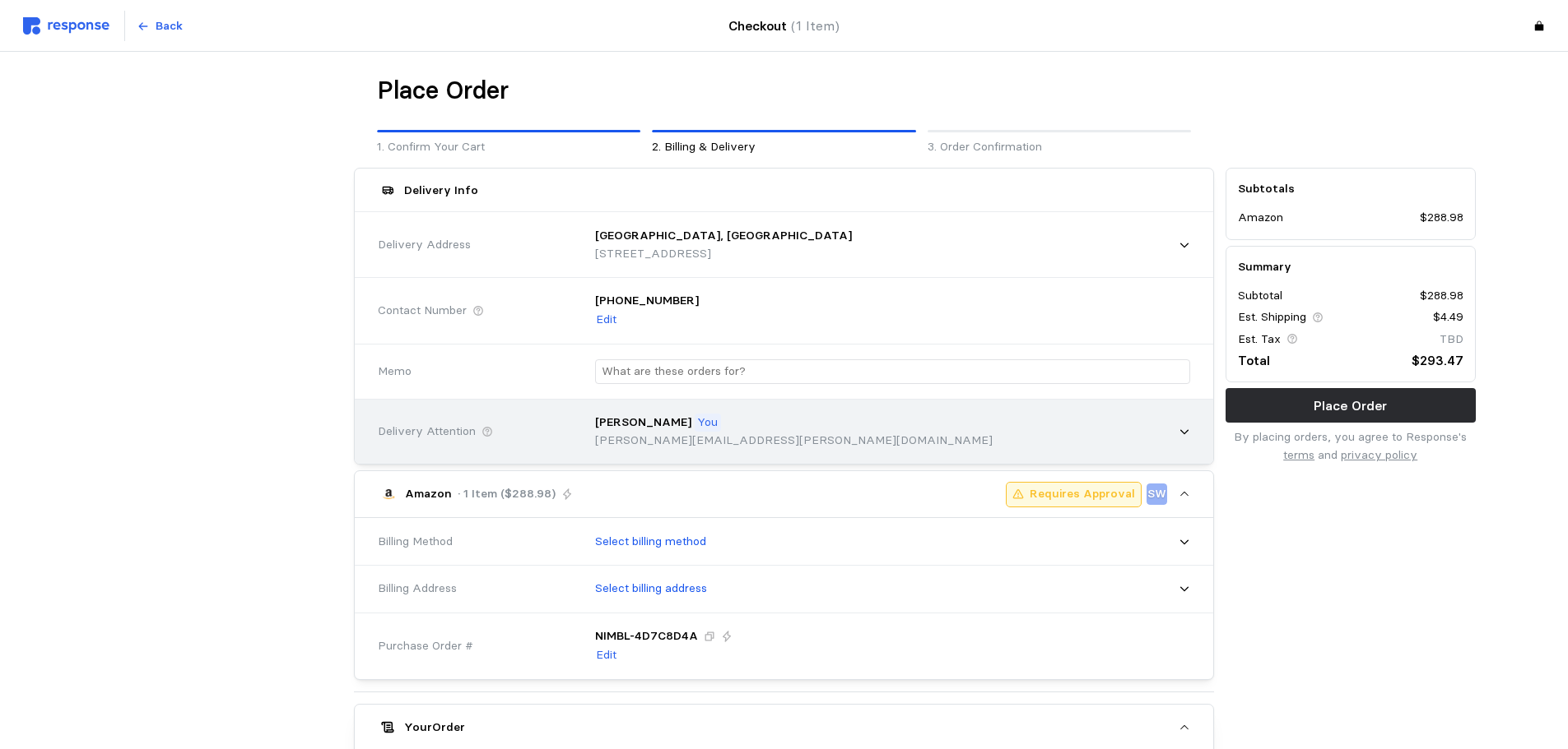
scroll to position [247, 0]
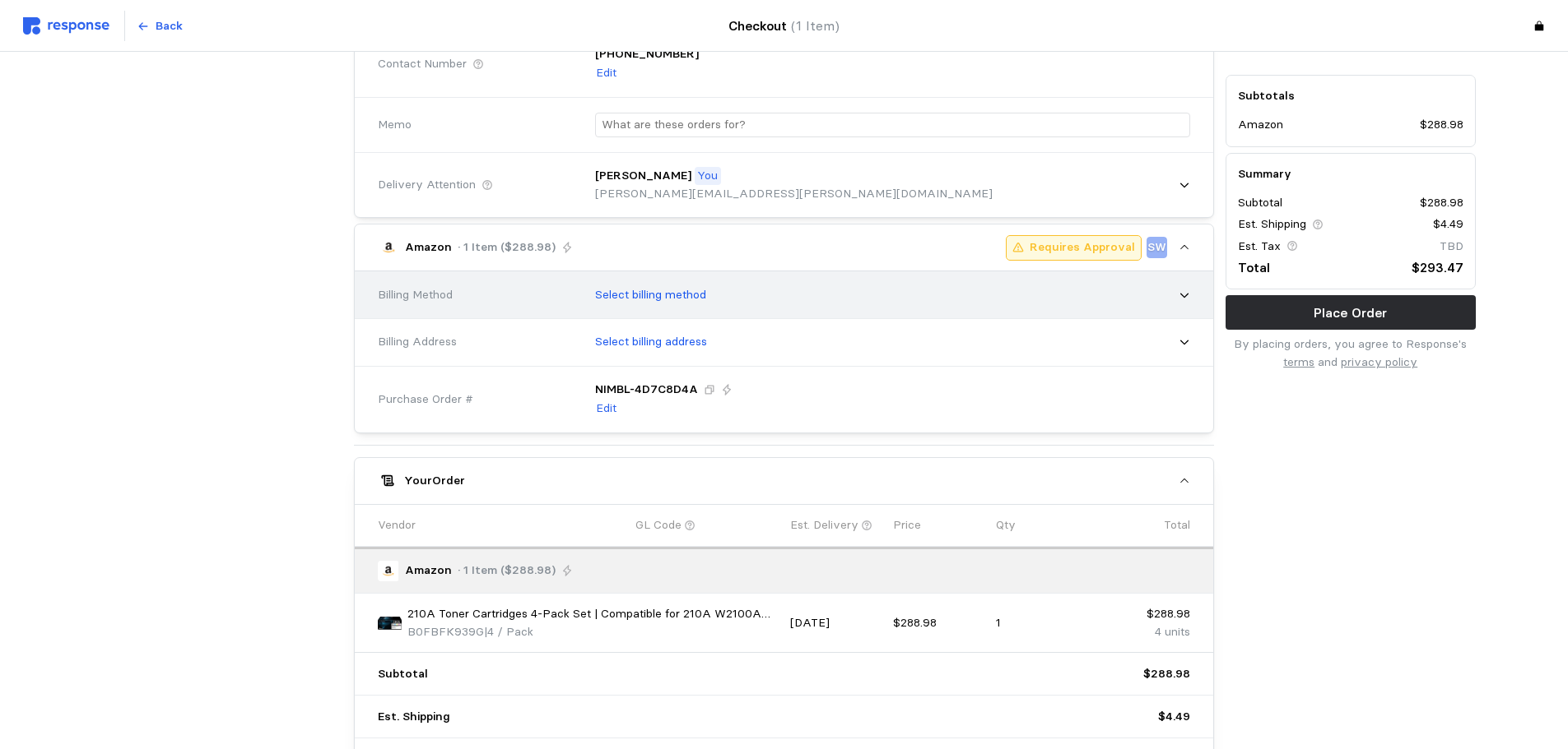
click at [654, 302] on p "Select billing method" at bounding box center [651, 295] width 111 height 18
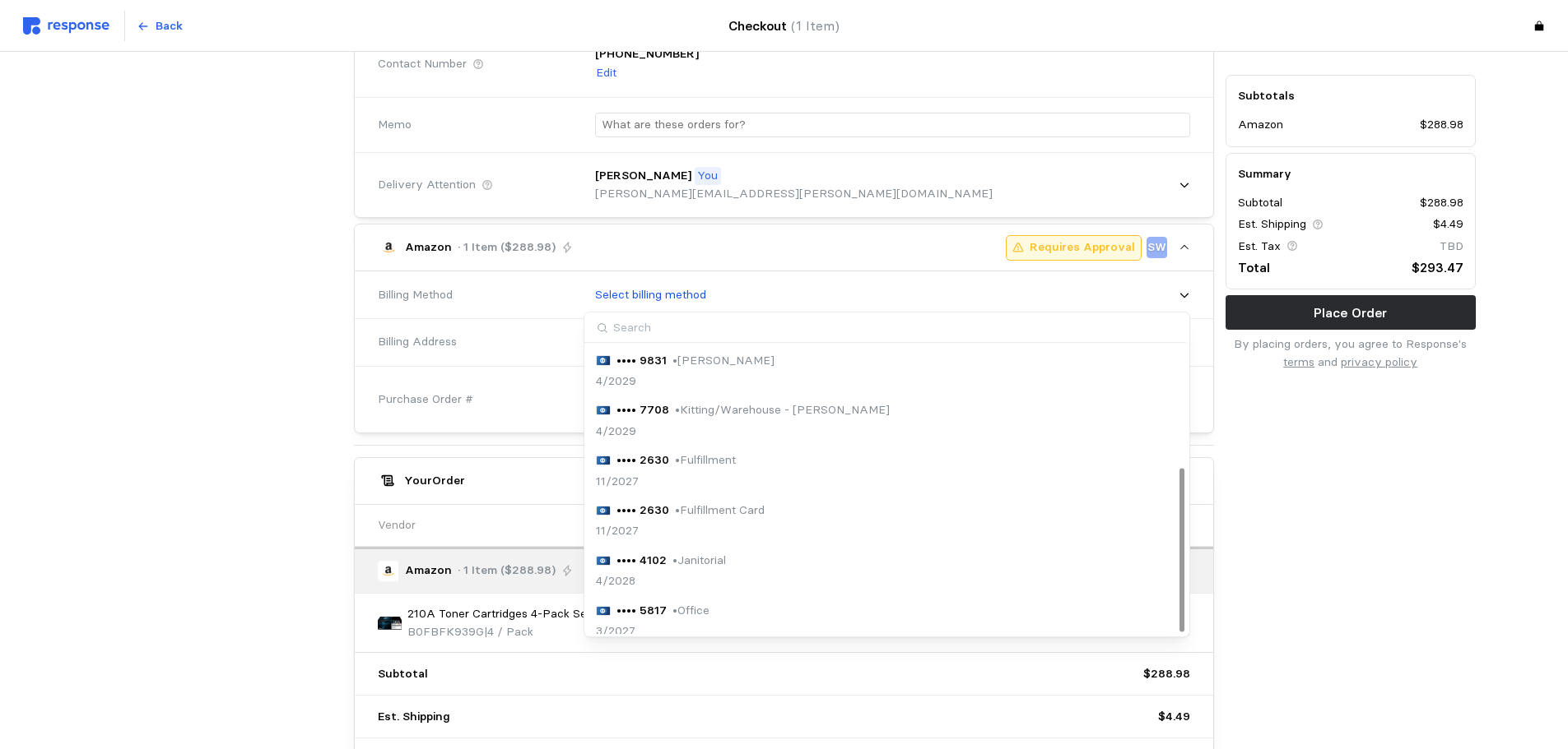
scroll to position [212, 0]
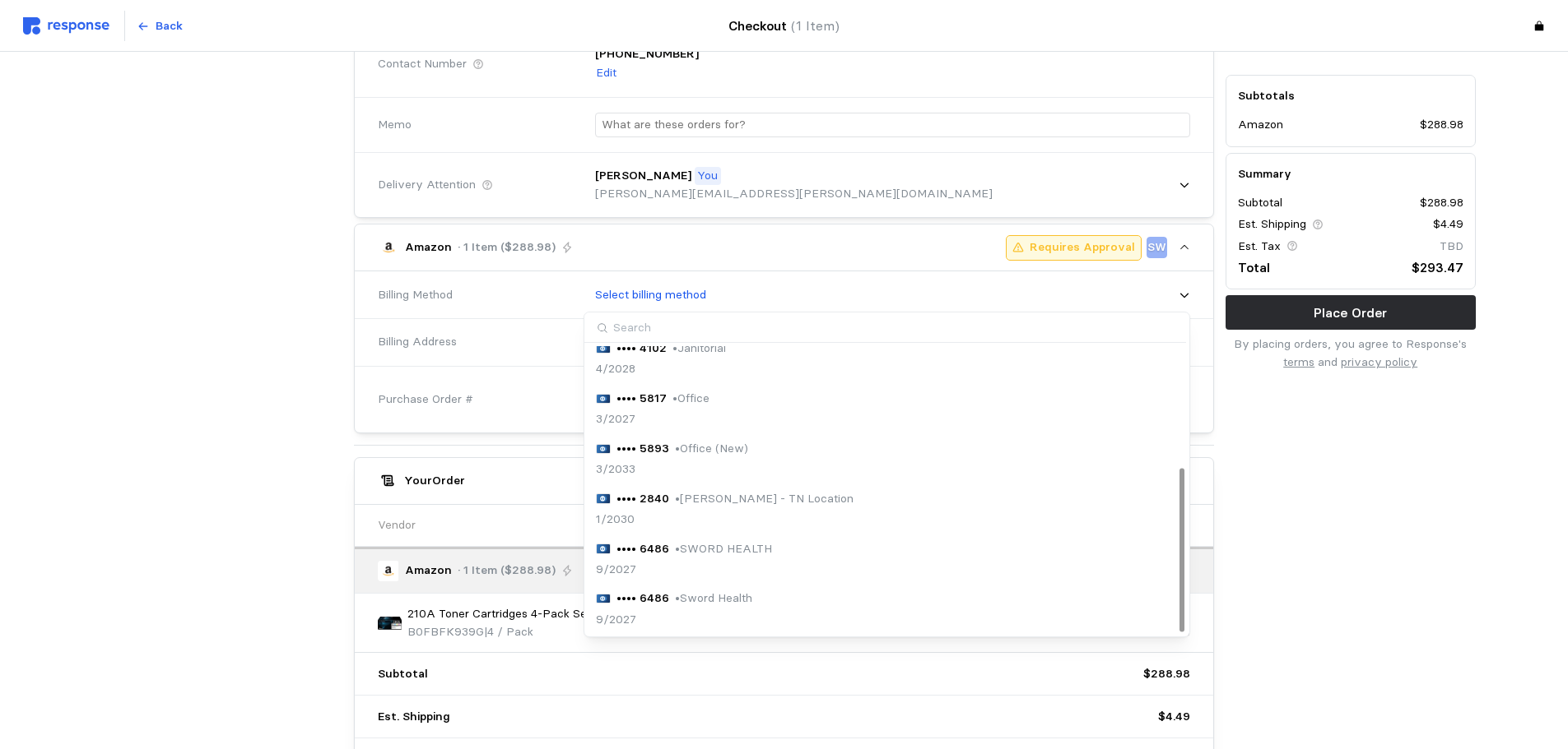
click at [772, 449] on div "•••• 5893 • Office (New) 3/2033" at bounding box center [887, 458] width 582 height 38
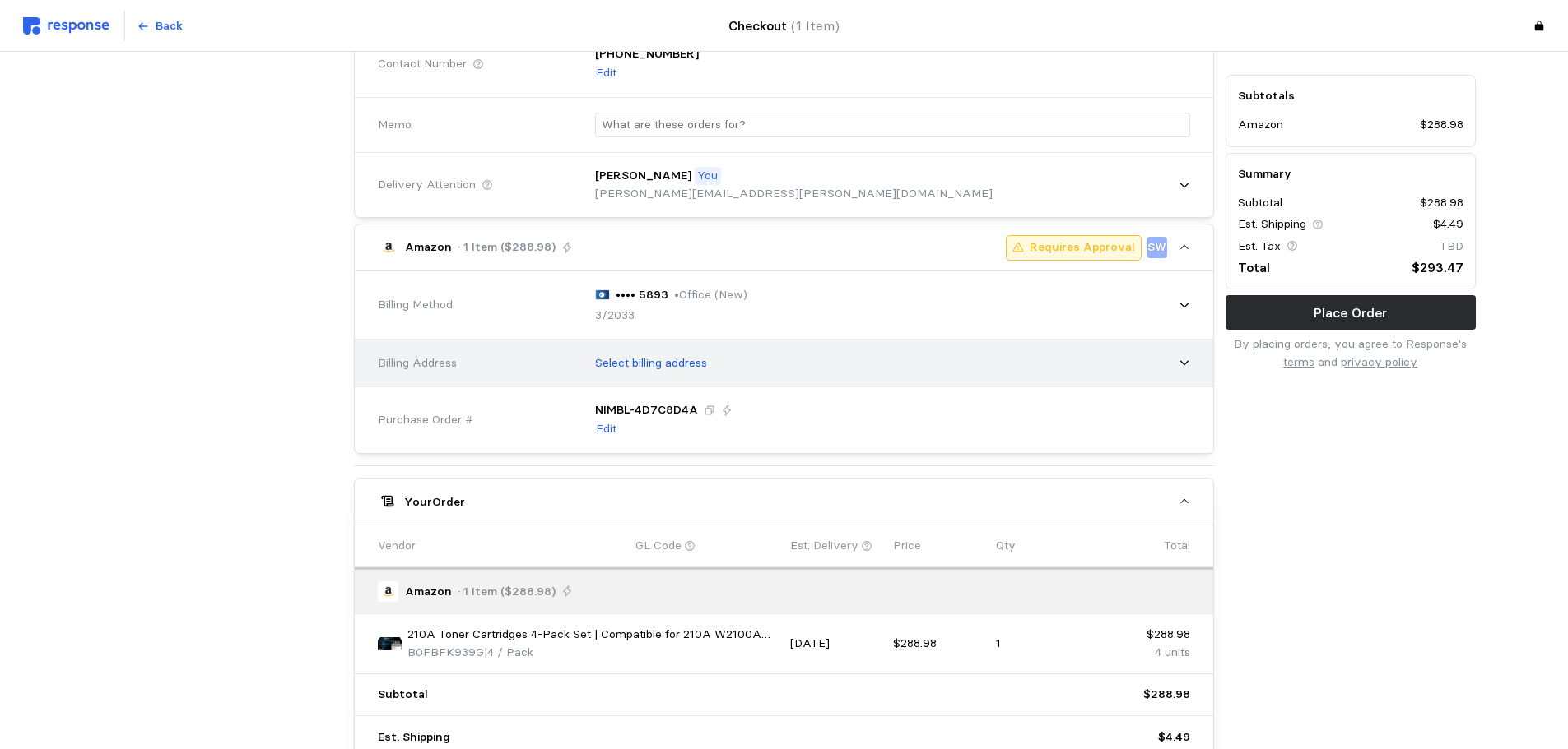
click at [671, 362] on p "Select billing address" at bounding box center [651, 363] width 112 height 18
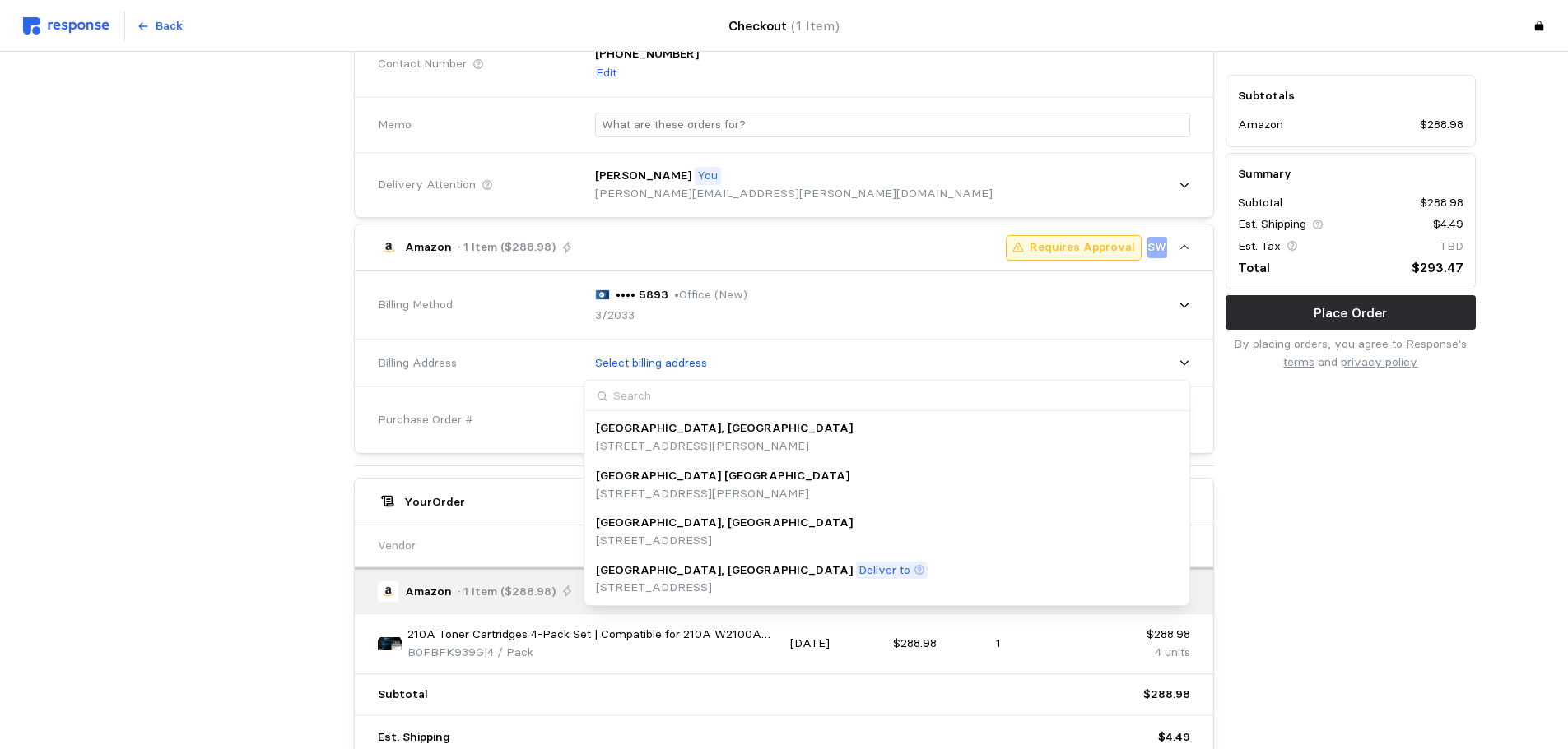
click at [755, 533] on p "[STREET_ADDRESS]" at bounding box center [724, 541] width 257 height 18
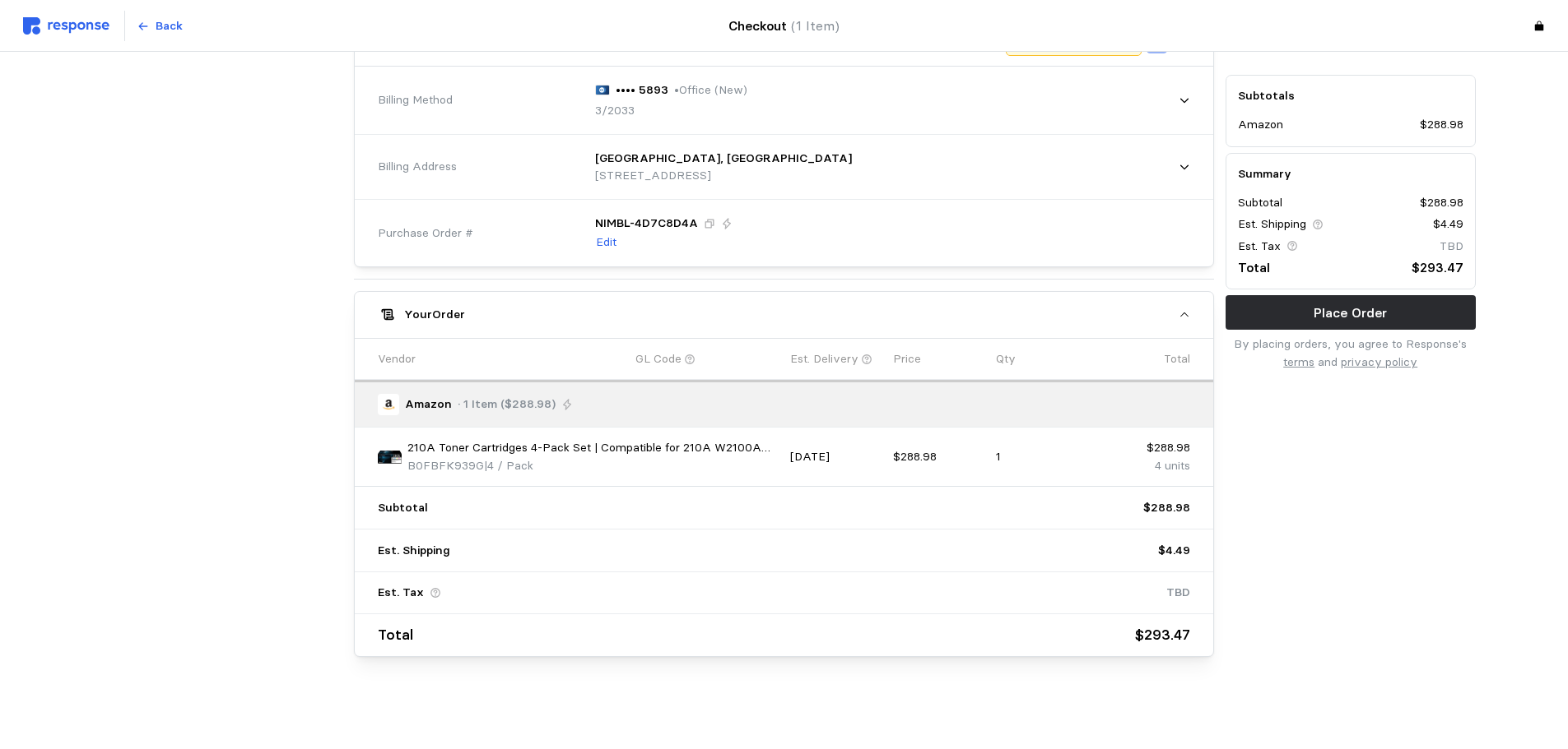
scroll to position [0, 0]
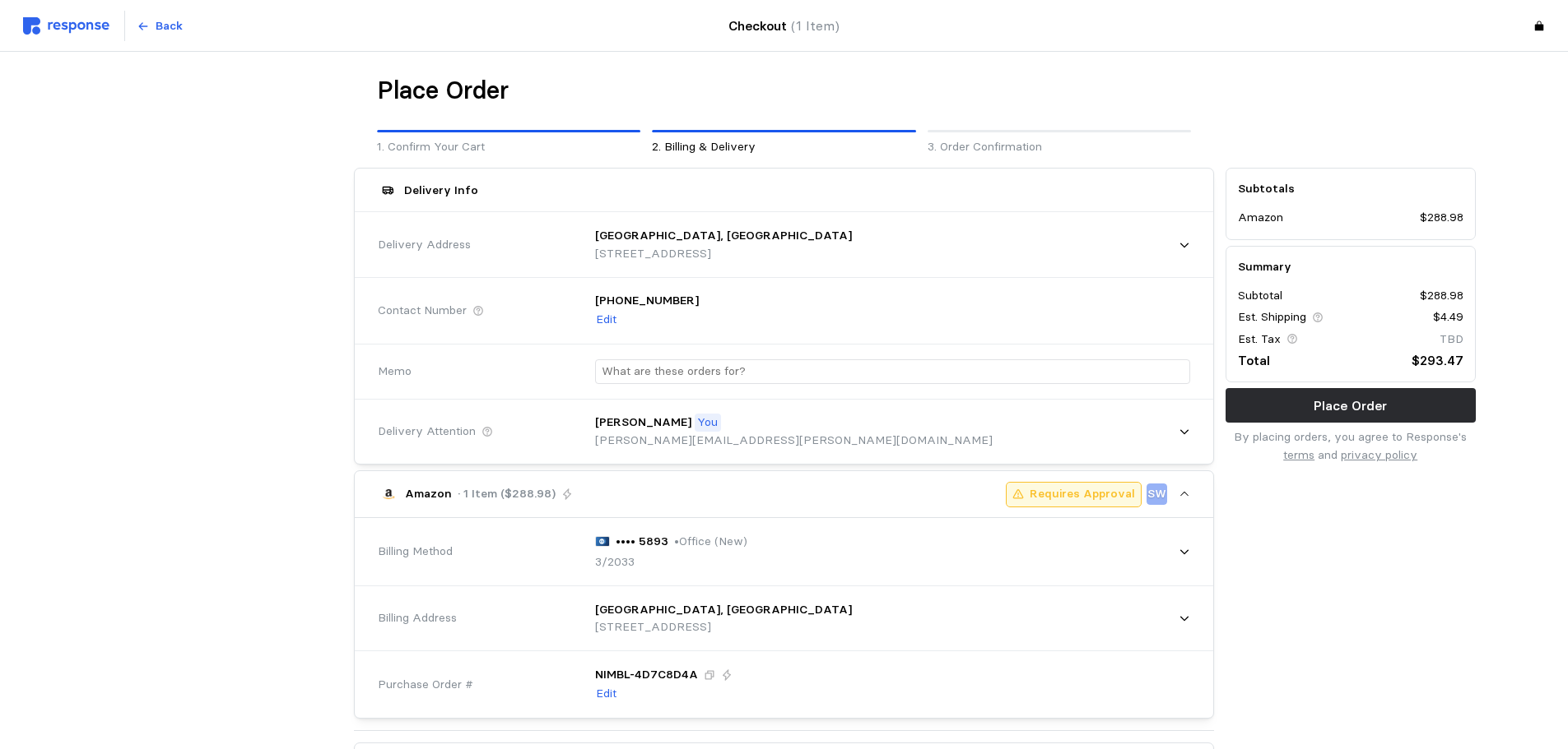
click at [1396, 601] on div "Subtotals Amazon $288.98 Summary Subtotal $288.98 Est. Shipping $4.49 Est. Tax …" at bounding box center [1351, 638] width 262 height 953
click at [1363, 400] on p "Place Order" at bounding box center [1351, 406] width 73 height 20
